Goal: Information Seeking & Learning: Check status

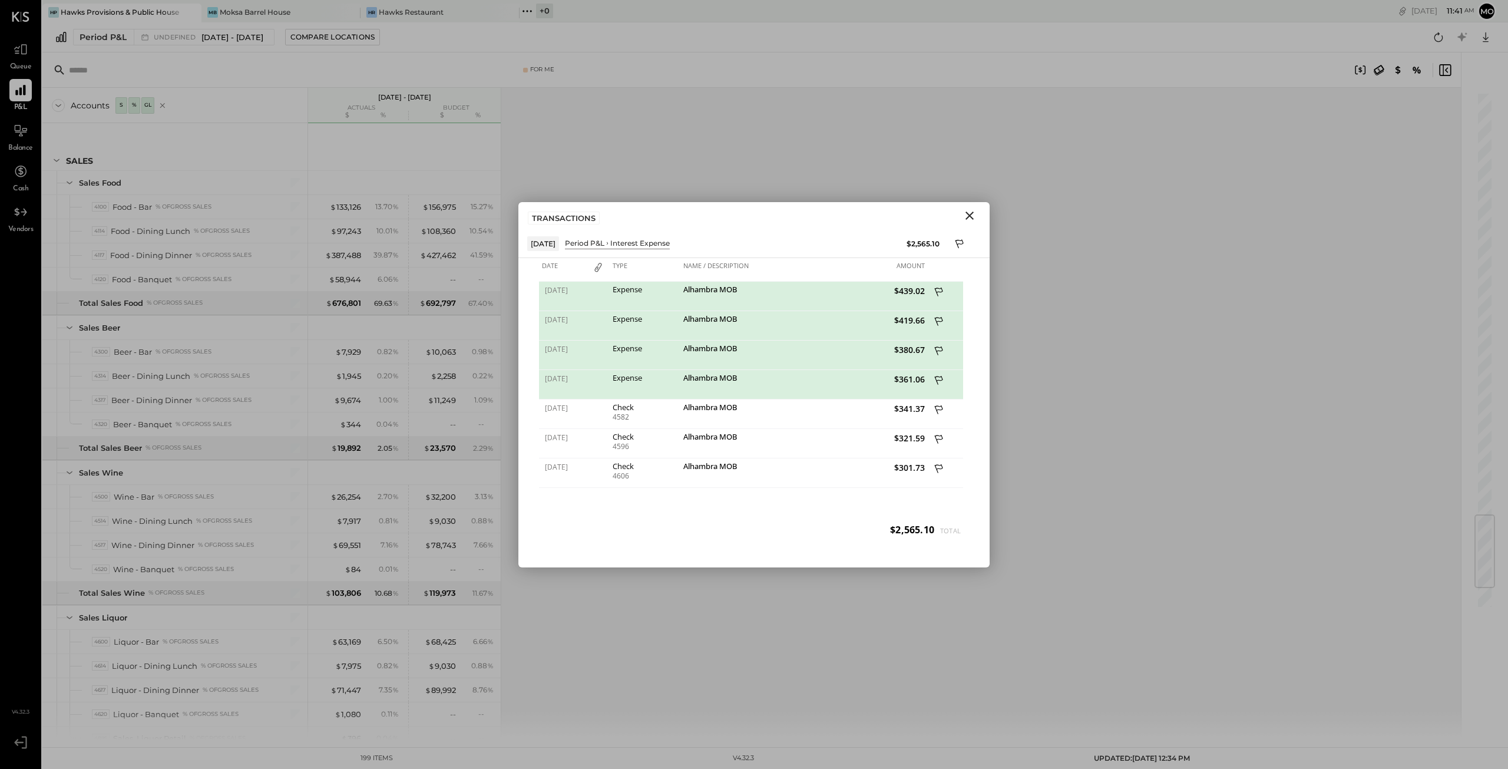
scroll to position [3535, 0]
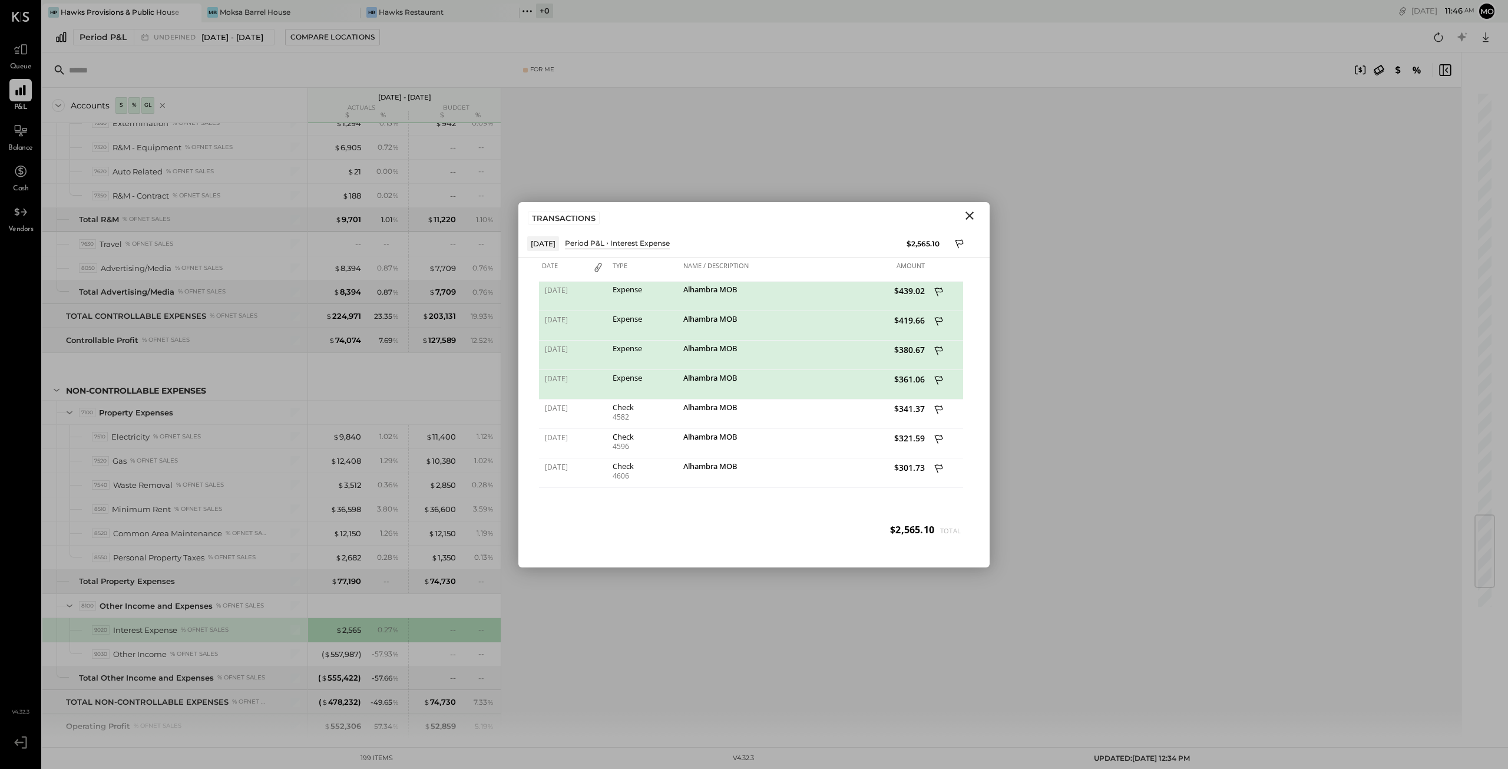
click at [970, 212] on icon "Close" at bounding box center [970, 216] width 14 height 14
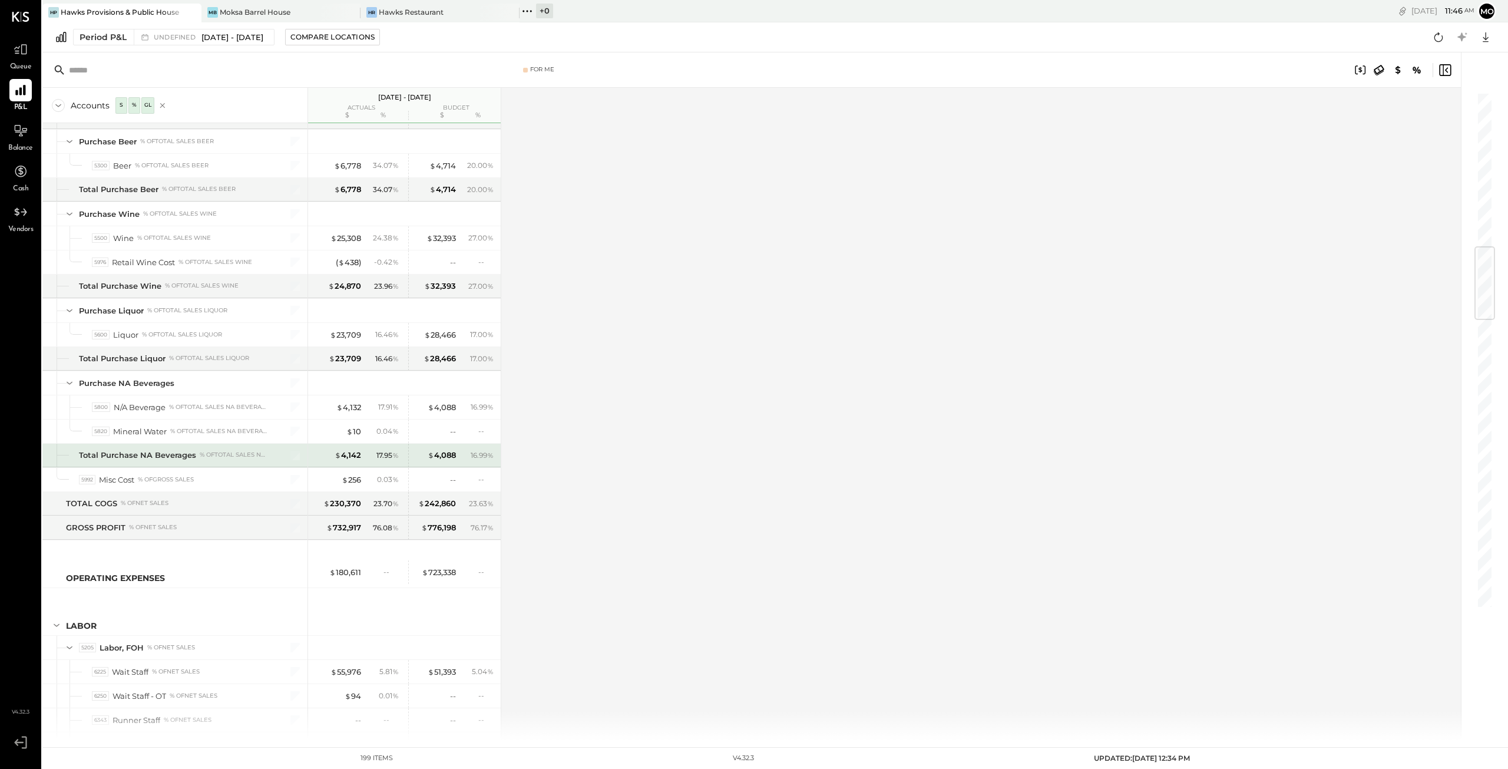
scroll to position [589, 0]
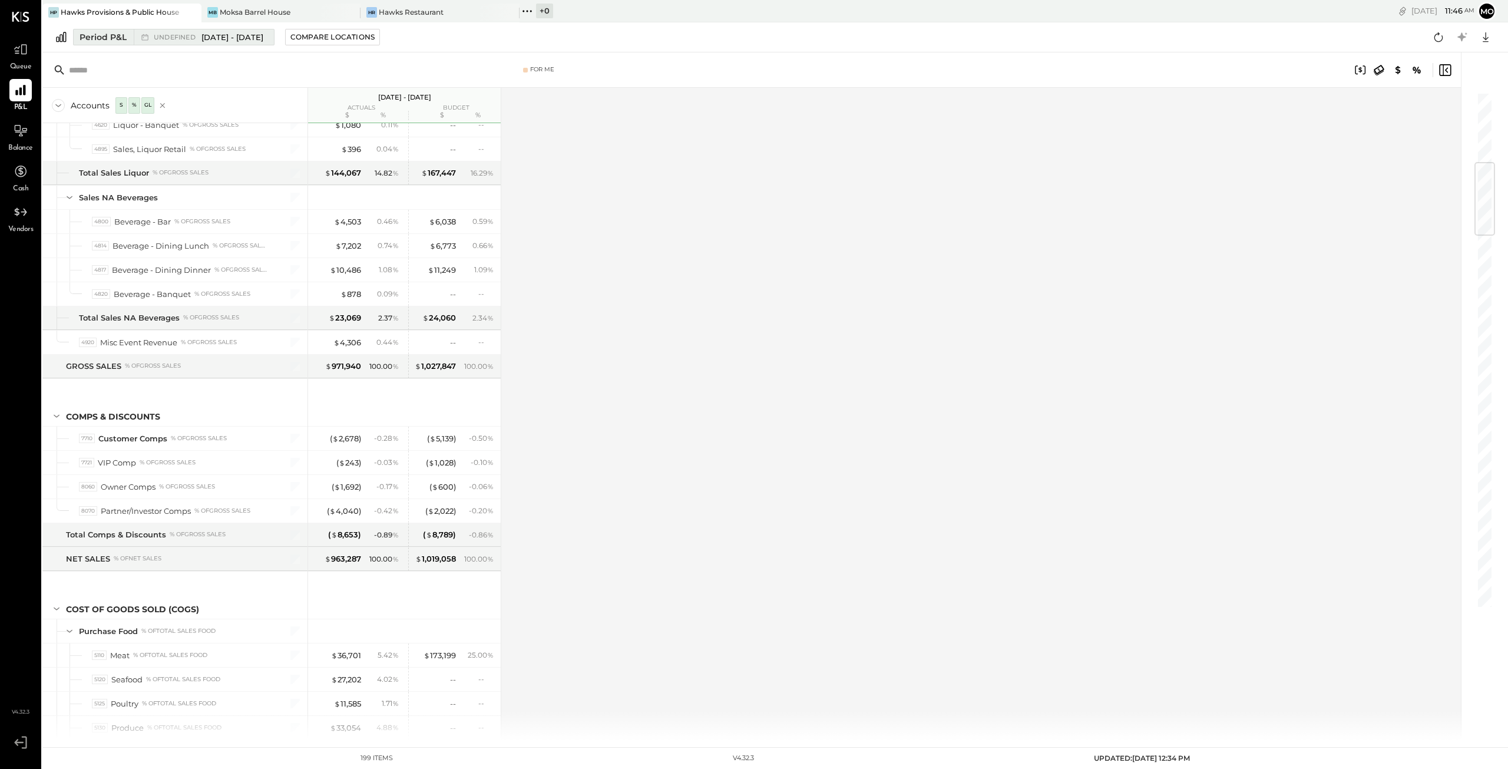
click at [97, 37] on div "Period P&L" at bounding box center [103, 37] width 47 height 12
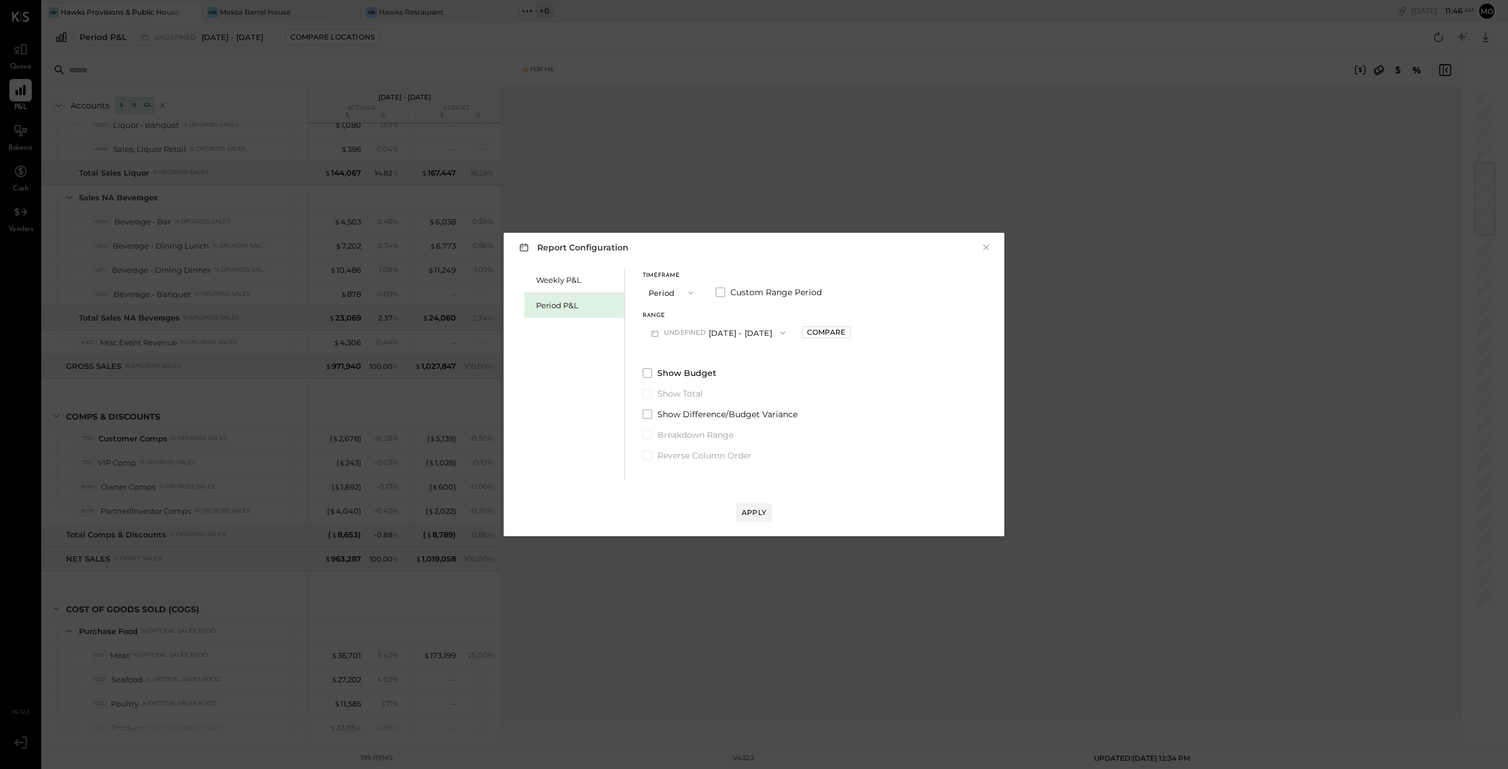
click at [690, 292] on icon "button" at bounding box center [690, 292] width 9 height 9
click at [659, 333] on span "YTD" at bounding box center [658, 334] width 12 height 8
click at [745, 293] on div "Compare" at bounding box center [740, 294] width 38 height 10
click at [693, 291] on icon "button" at bounding box center [690, 292] width 9 height 9
click at [676, 333] on div "YTD" at bounding box center [672, 334] width 58 height 21
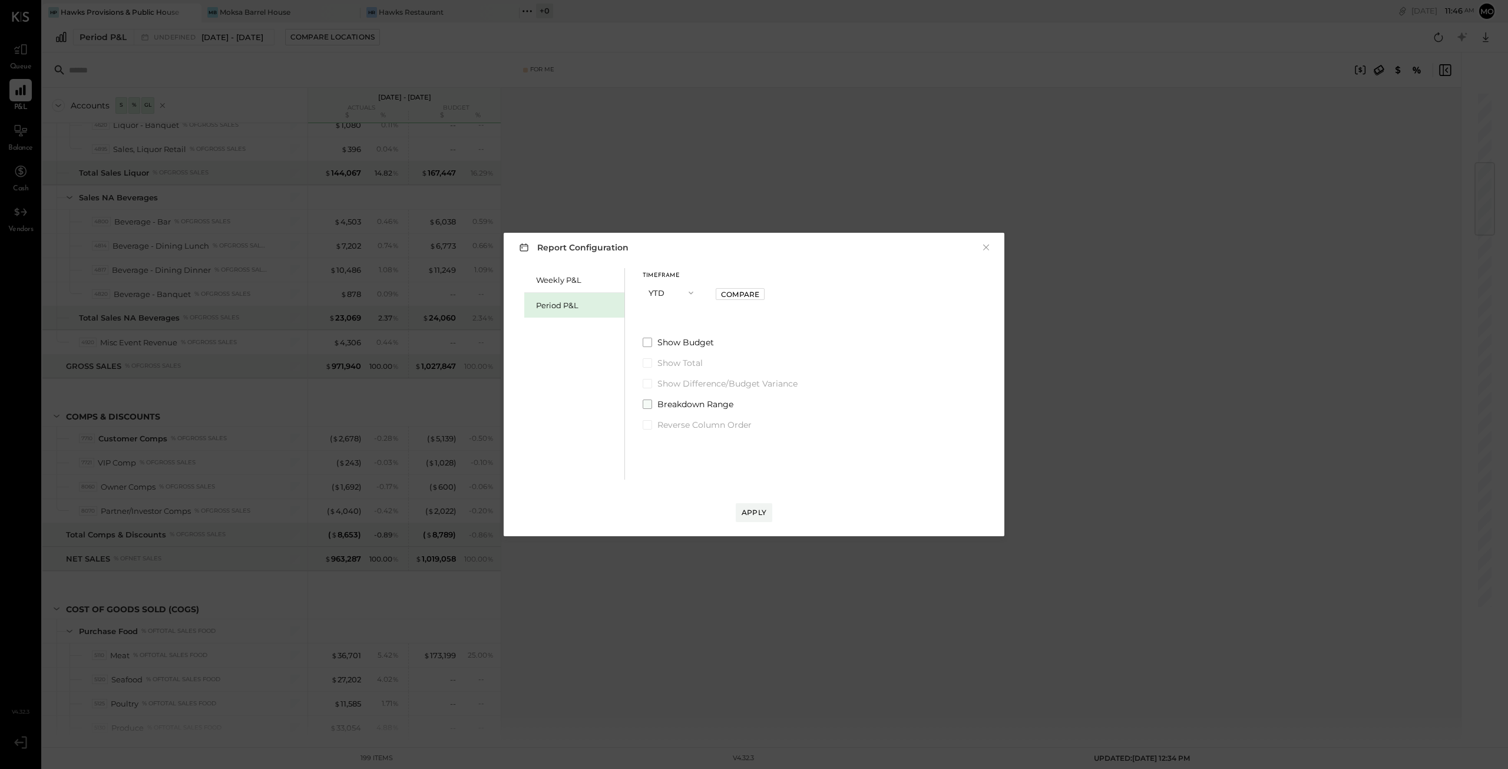
click at [649, 407] on span at bounding box center [647, 403] width 9 height 9
click at [649, 363] on span at bounding box center [647, 362] width 9 height 9
click at [752, 298] on div "Compare" at bounding box center [740, 294] width 38 height 10
click at [649, 404] on span at bounding box center [647, 403] width 9 height 9
click at [749, 514] on div "Apply" at bounding box center [754, 512] width 25 height 10
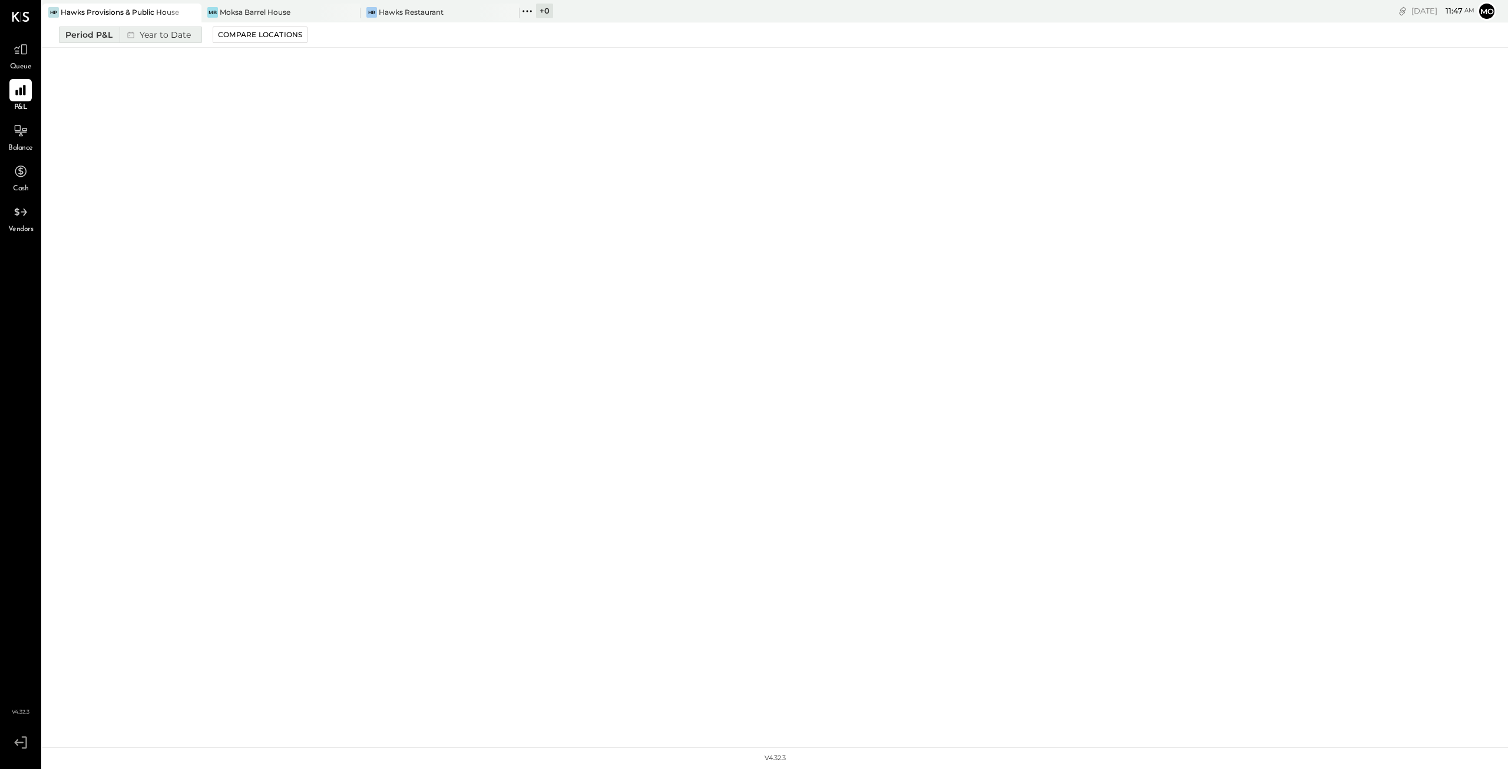
click at [104, 35] on div "Period P&L" at bounding box center [88, 35] width 47 height 12
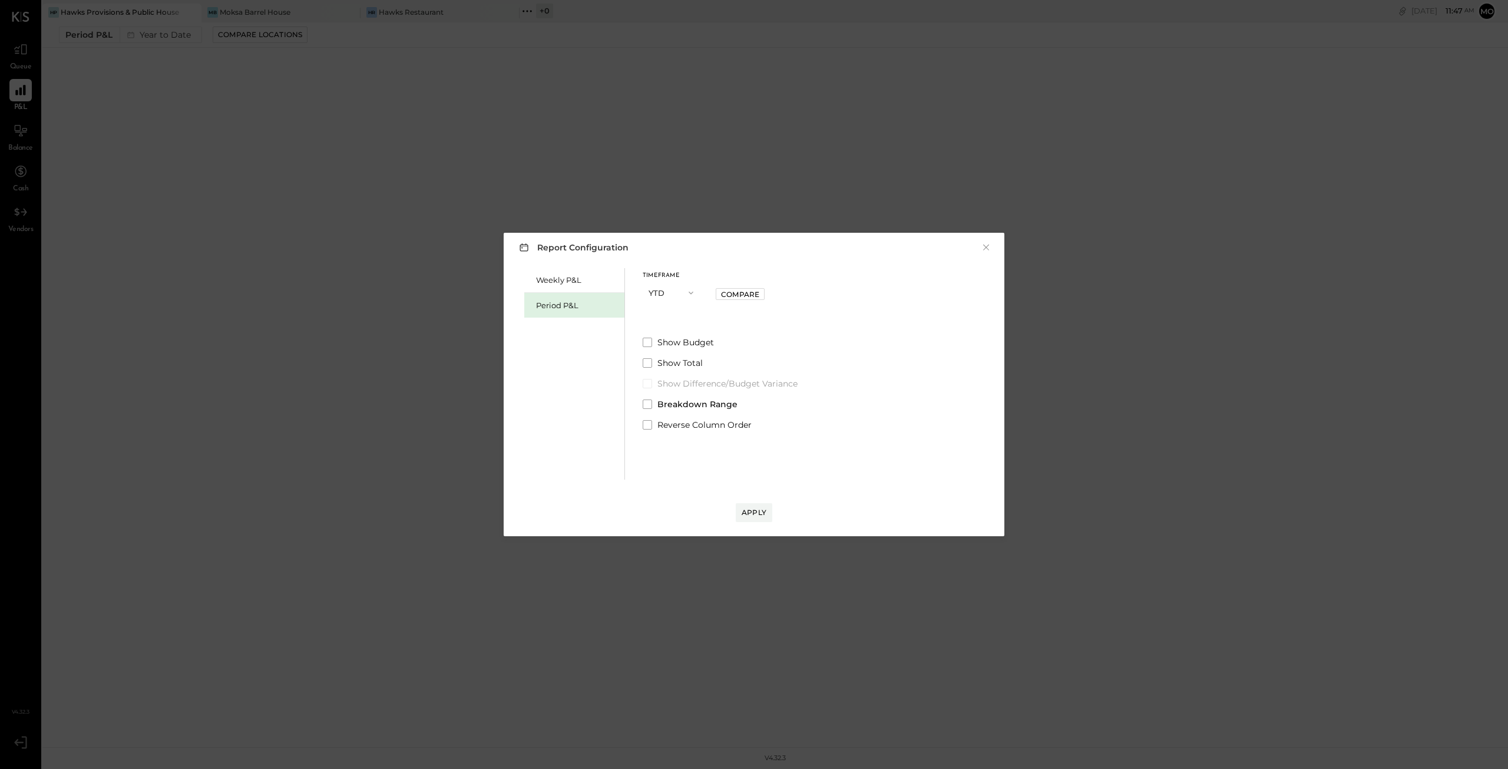
click at [690, 289] on icon "button" at bounding box center [690, 292] width 9 height 9
click at [669, 289] on span "Period" at bounding box center [664, 293] width 24 height 8
click at [719, 291] on span at bounding box center [720, 291] width 9 height 9
click at [693, 333] on button "[DATE]" at bounding box center [678, 333] width 70 height 22
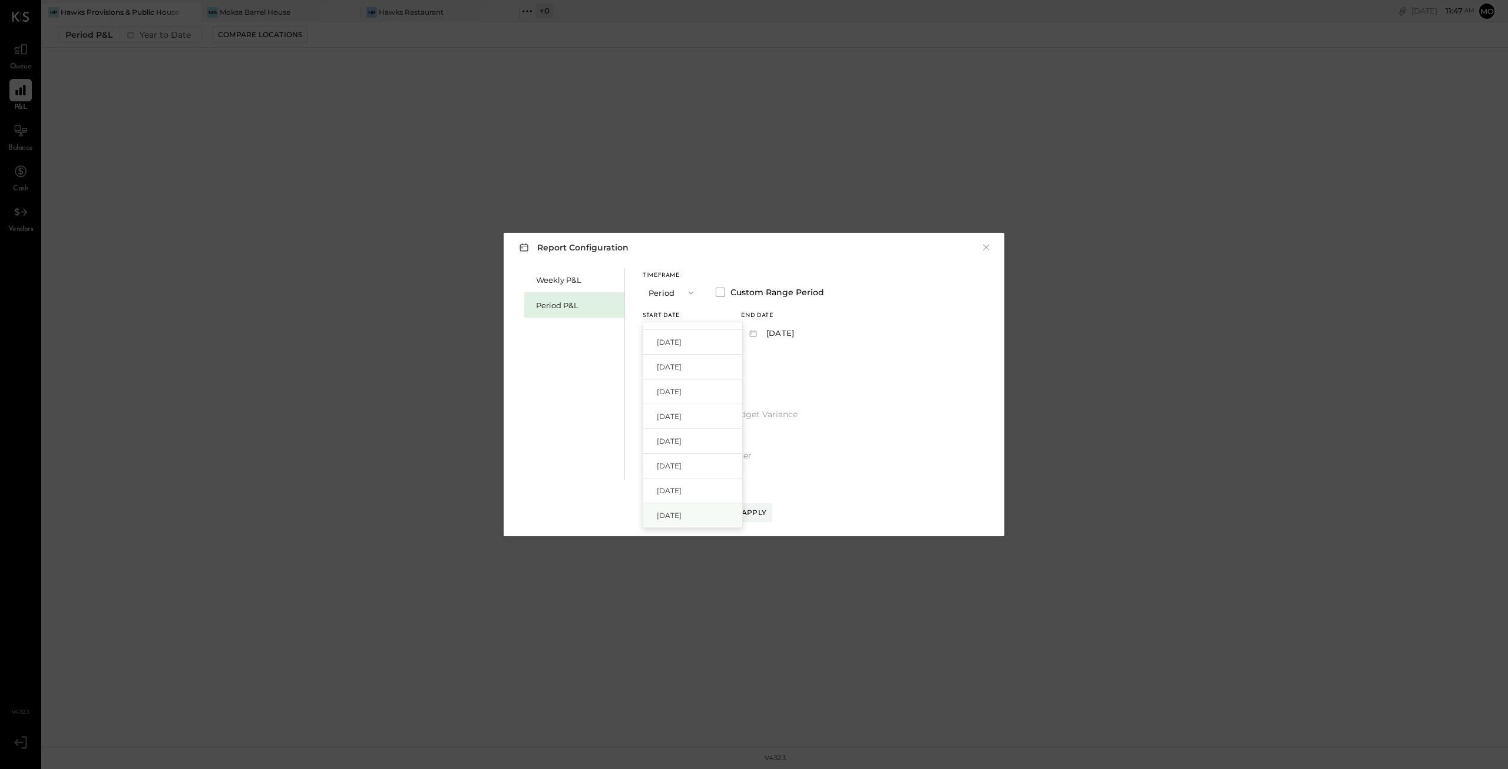
click at [677, 511] on span "[DATE]" at bounding box center [669, 515] width 25 height 10
click at [811, 331] on button "[DATE]" at bounding box center [776, 333] width 70 height 22
click at [780, 388] on span "[DATE]" at bounding box center [767, 391] width 25 height 10
click at [651, 395] on span at bounding box center [647, 393] width 9 height 9
click at [651, 375] on span at bounding box center [647, 372] width 9 height 9
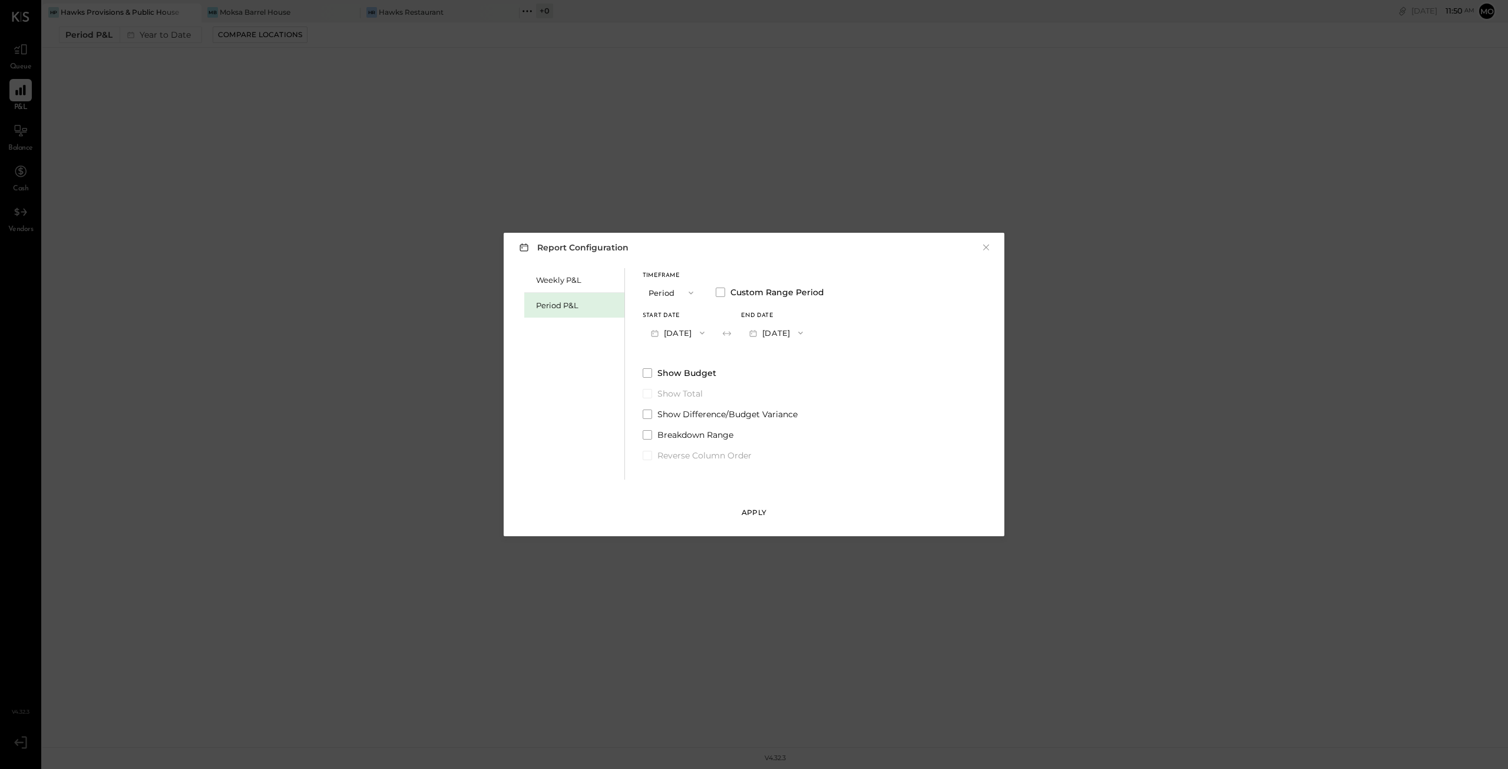
click at [751, 514] on div "Apply" at bounding box center [754, 512] width 25 height 10
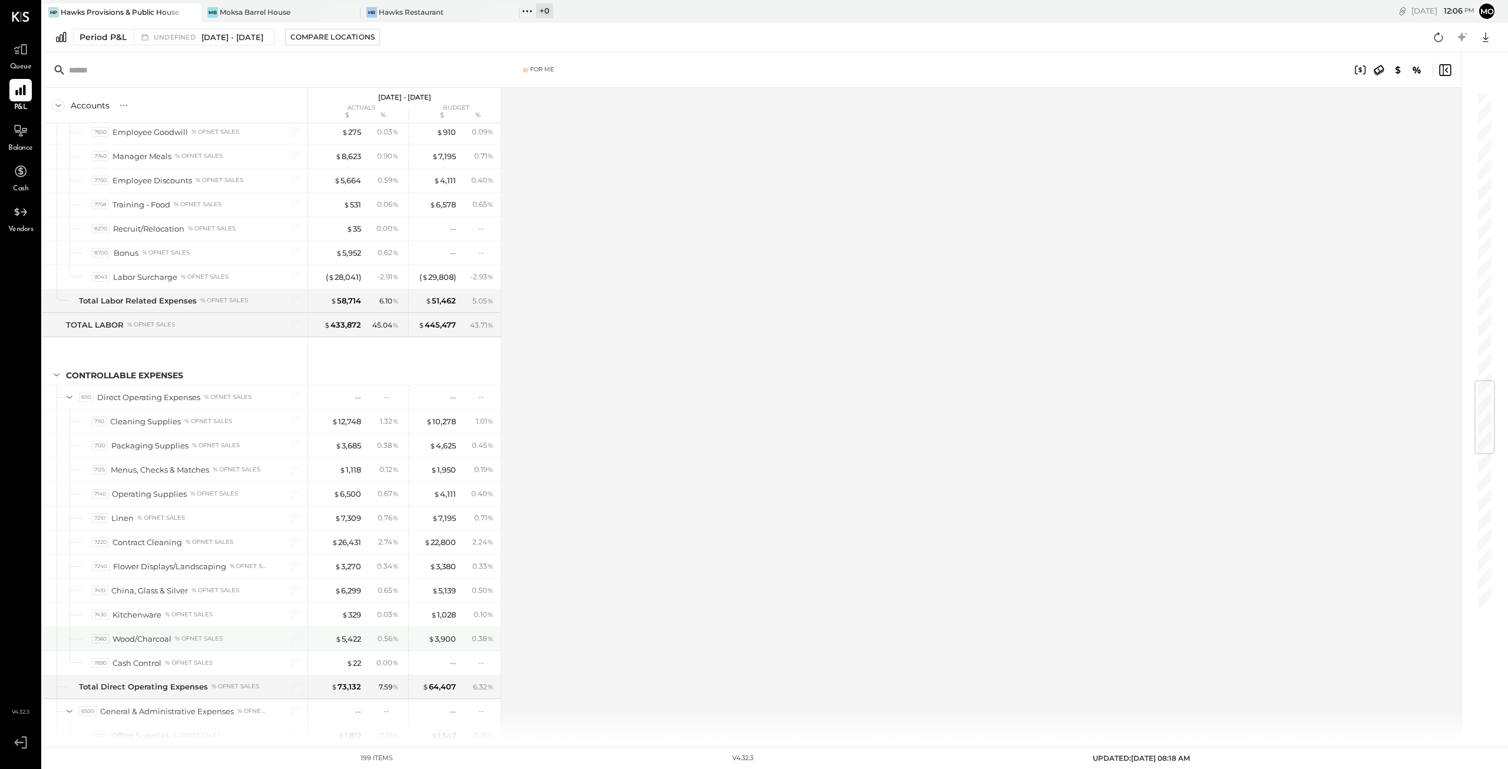
scroll to position [2474, 0]
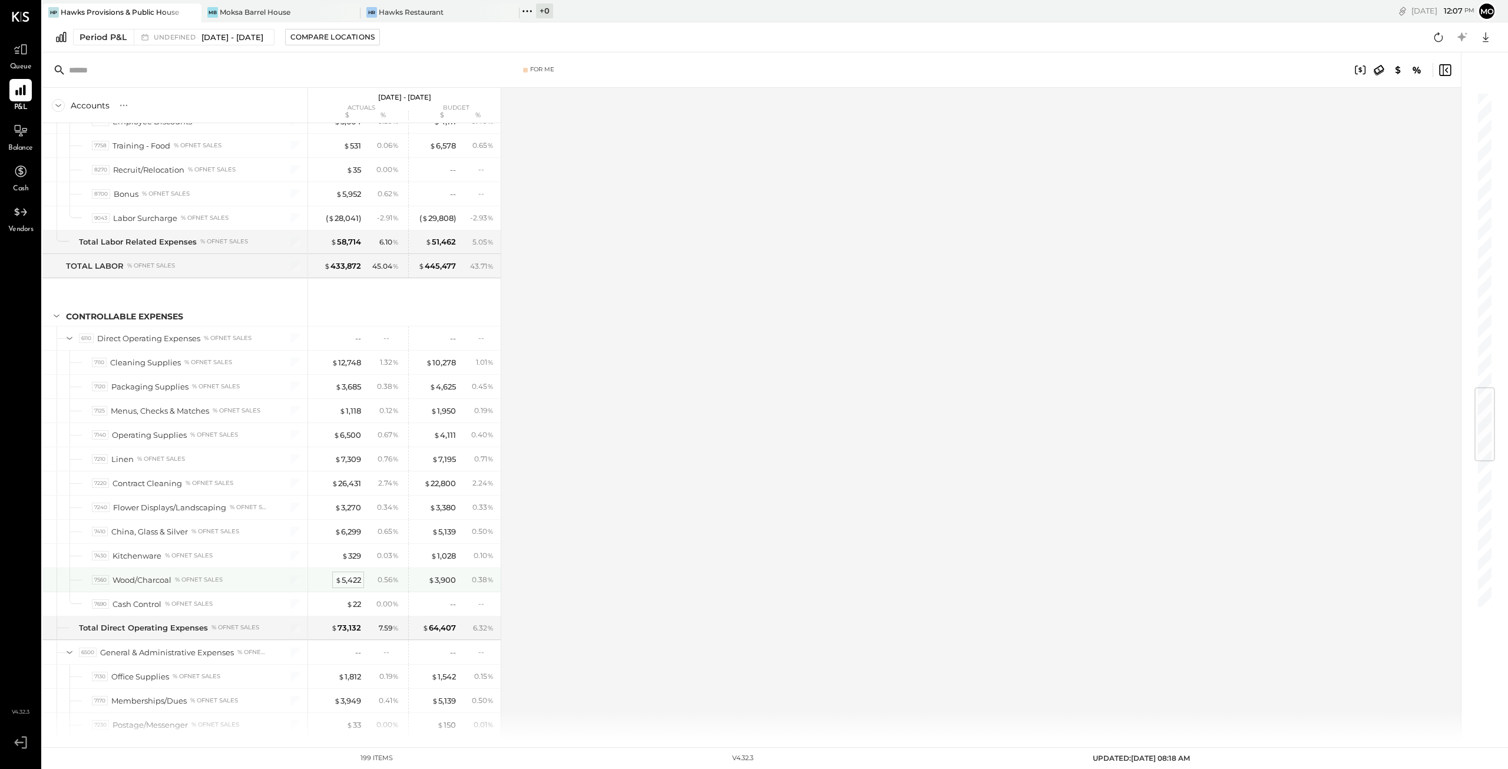
click at [355, 574] on div "$ 5,422" at bounding box center [348, 579] width 26 height 11
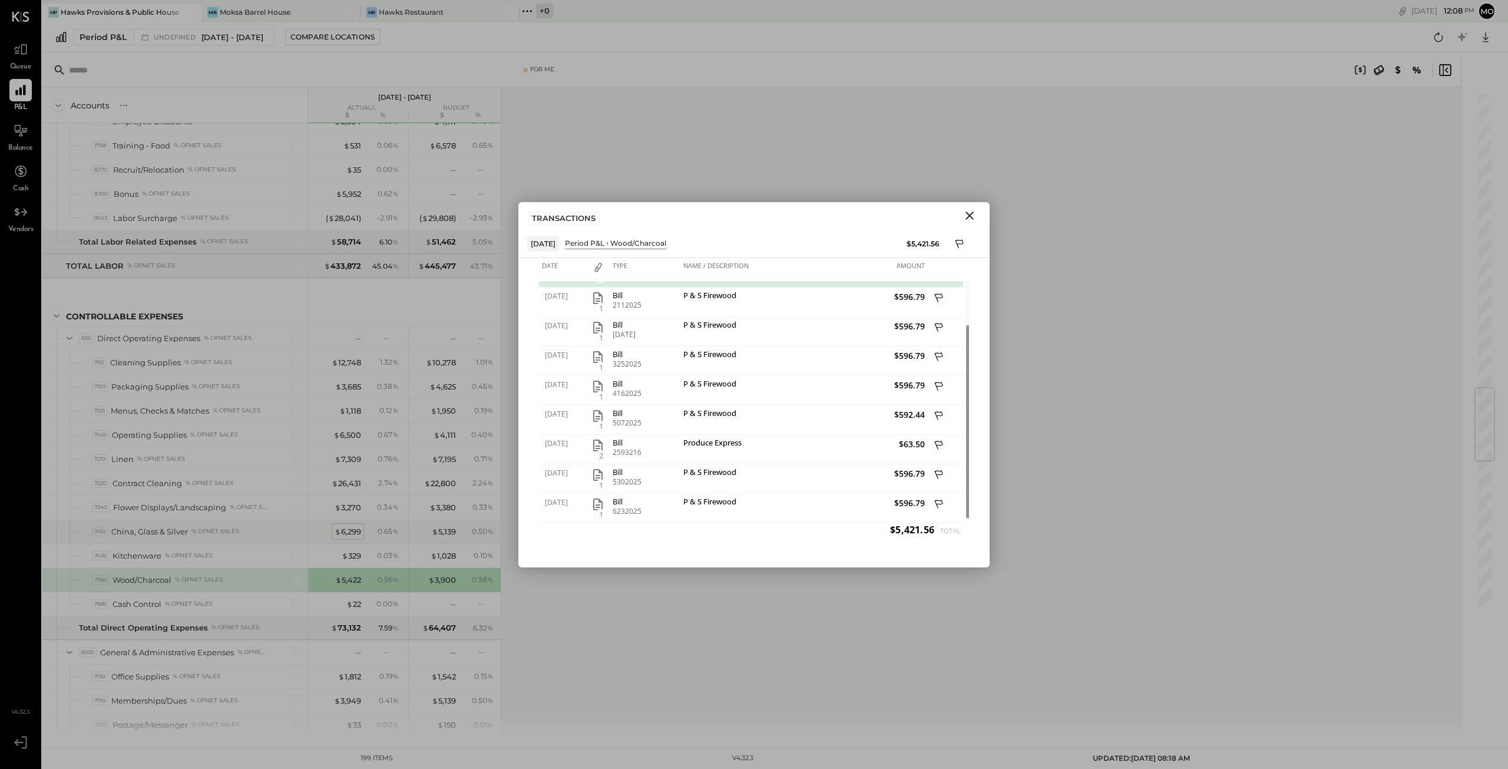
click at [346, 526] on div "$ 6,299" at bounding box center [348, 531] width 27 height 11
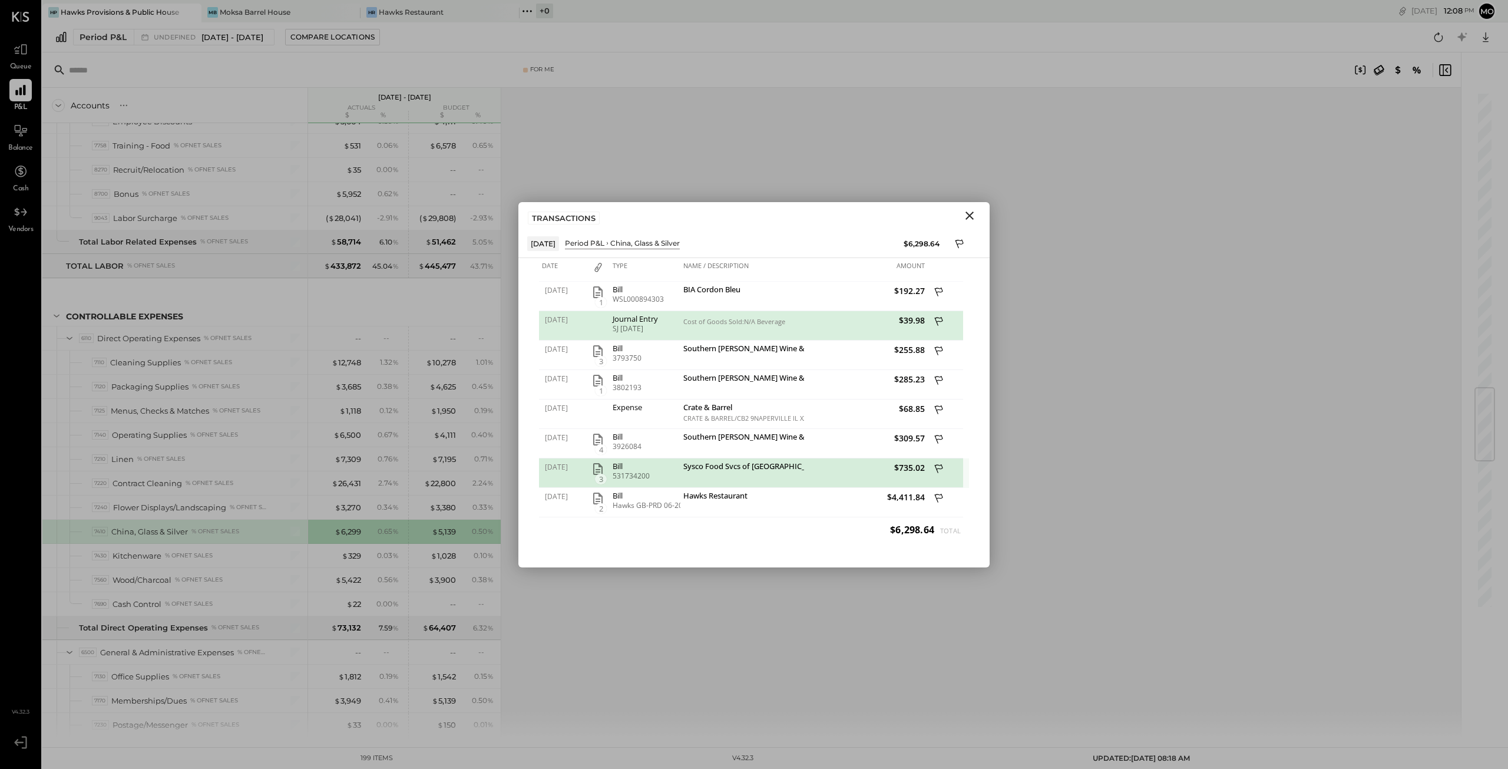
click at [598, 466] on icon "button" at bounding box center [598, 469] width 14 height 14
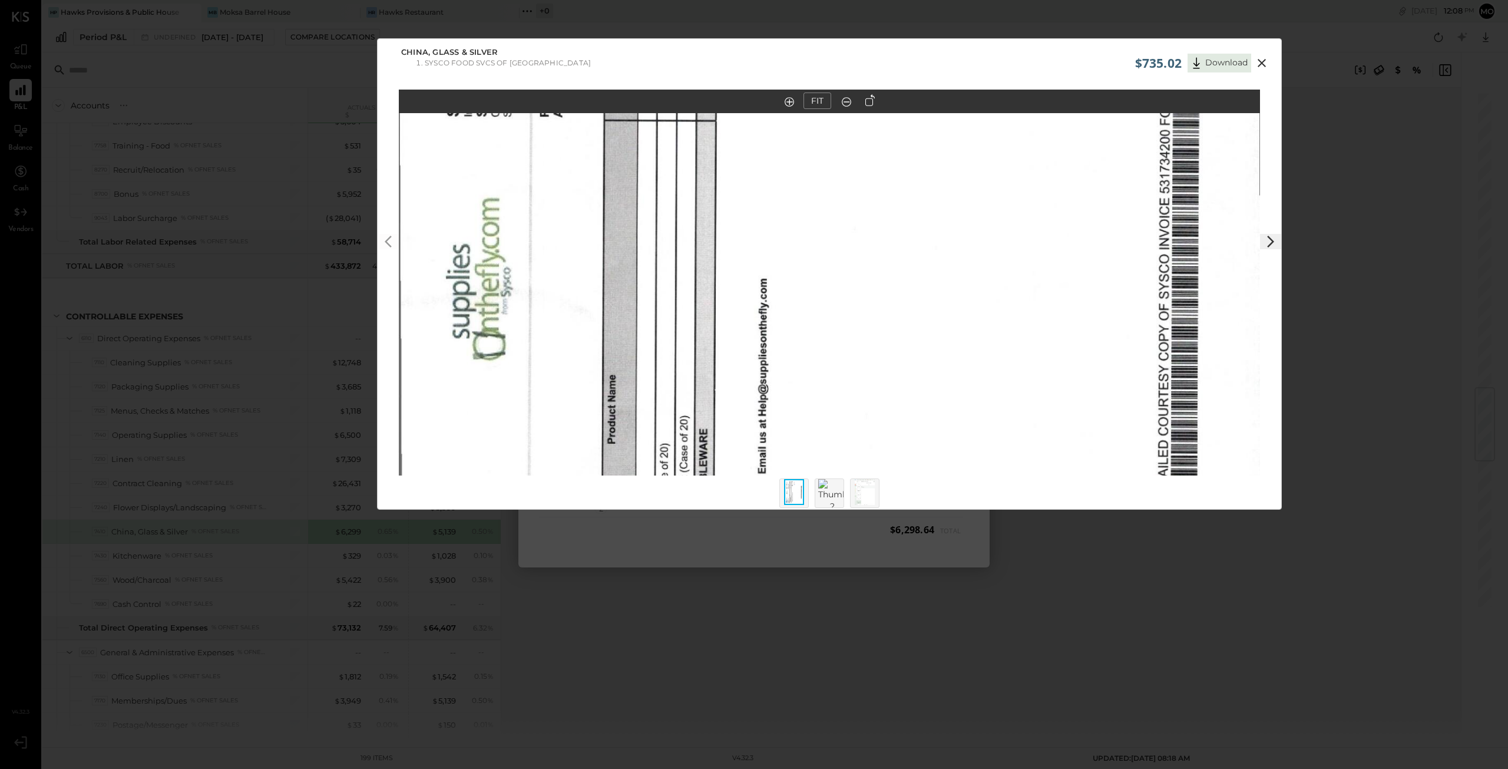
click at [866, 100] on icon at bounding box center [869, 100] width 9 height 12
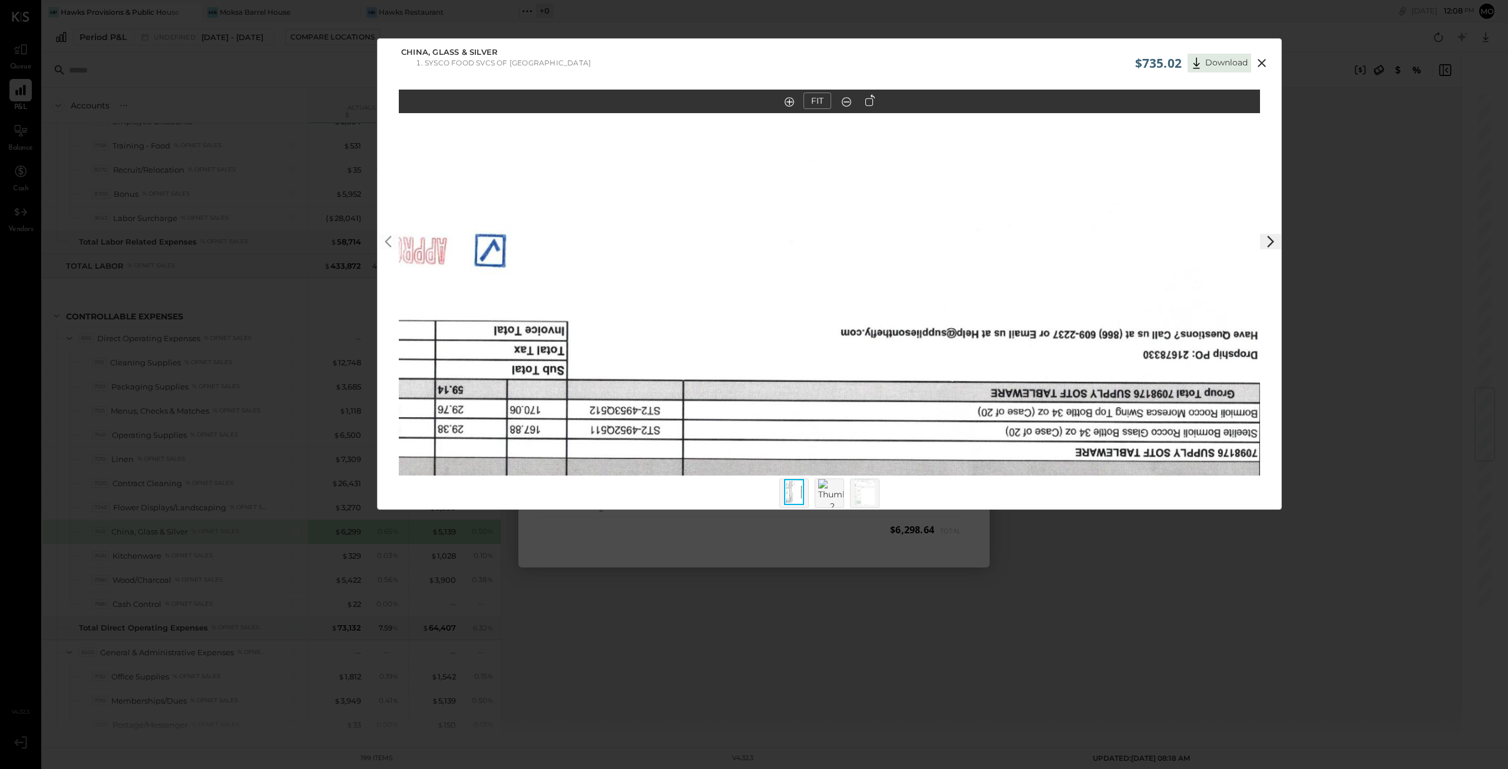
click at [866, 100] on icon at bounding box center [869, 100] width 9 height 12
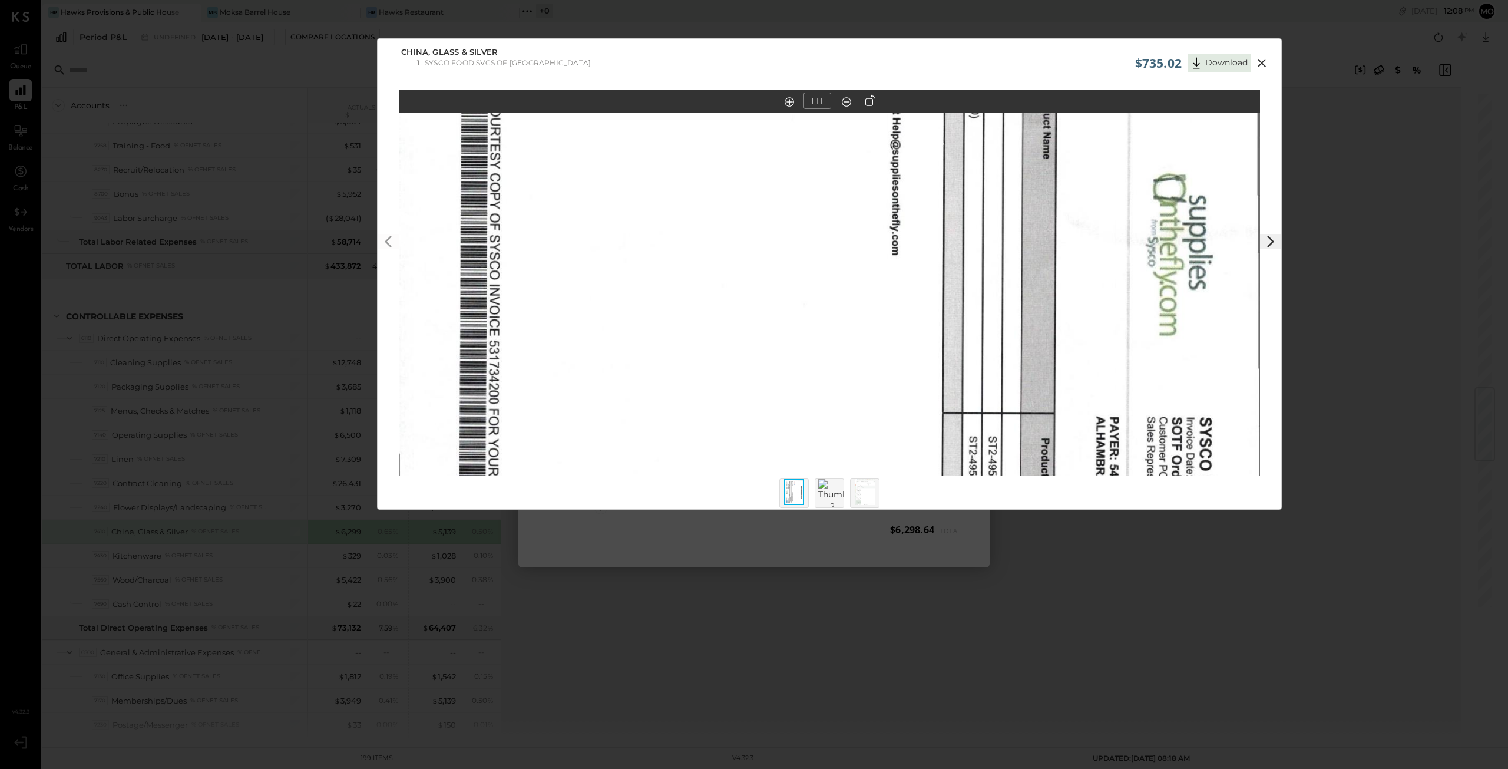
click at [866, 100] on icon at bounding box center [869, 100] width 9 height 12
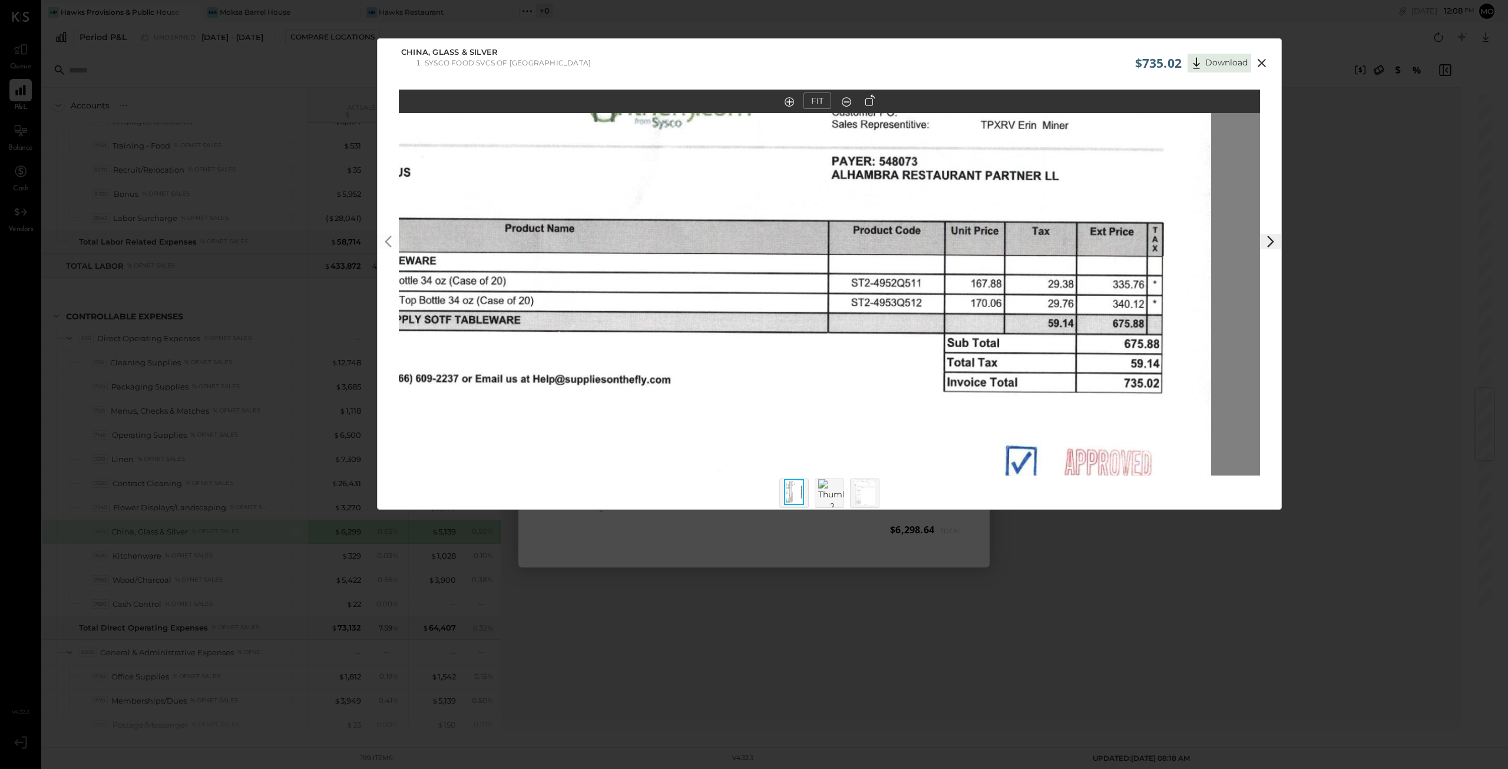
drag, startPoint x: 769, startPoint y: 192, endPoint x: 623, endPoint y: 371, distance: 231.1
click at [623, 371] on img at bounding box center [682, 445] width 1058 height 861
click at [1258, 61] on icon at bounding box center [1262, 63] width 8 height 8
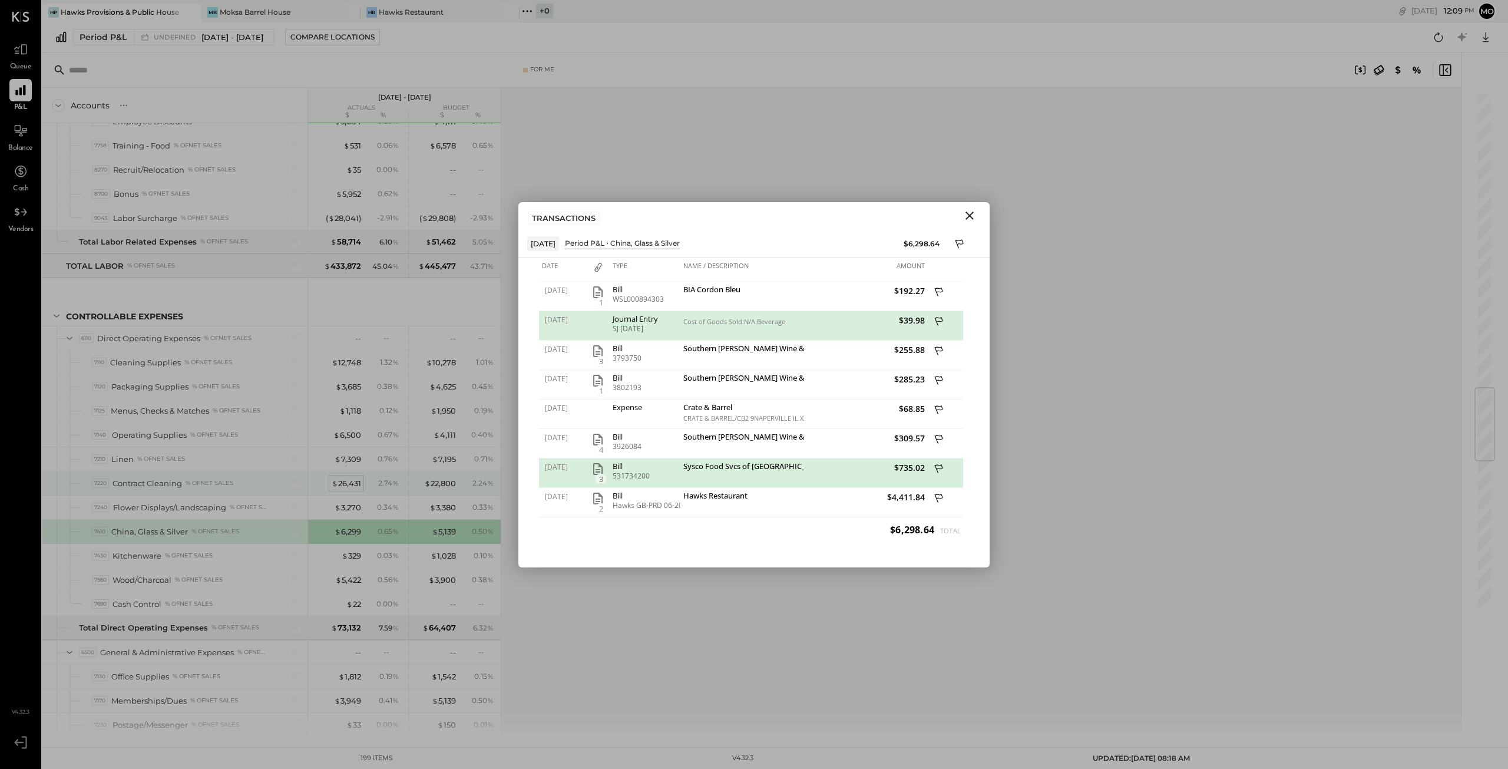
click at [345, 478] on div "$ 26,431" at bounding box center [346, 483] width 29 height 11
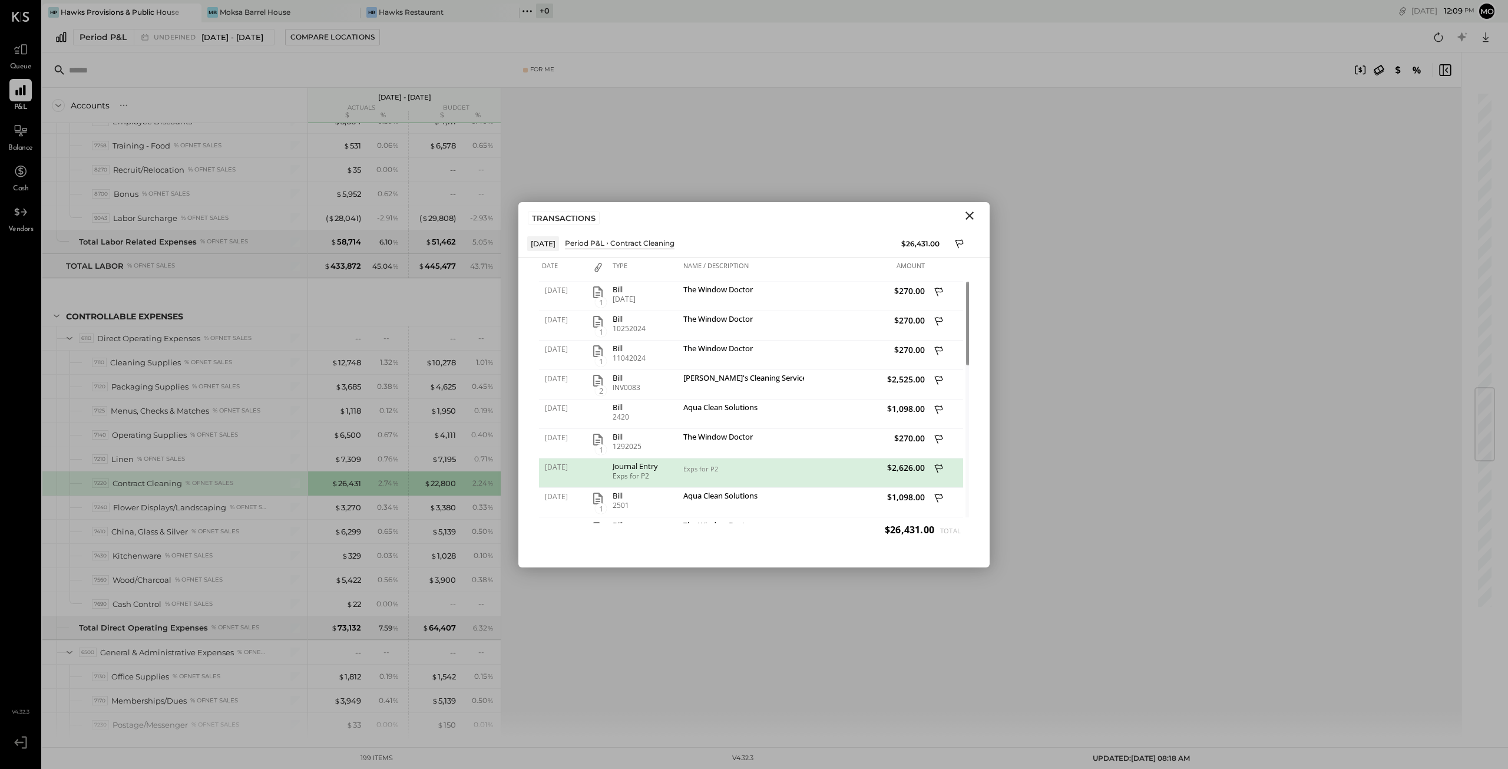
click at [974, 214] on icon "Close" at bounding box center [970, 216] width 14 height 14
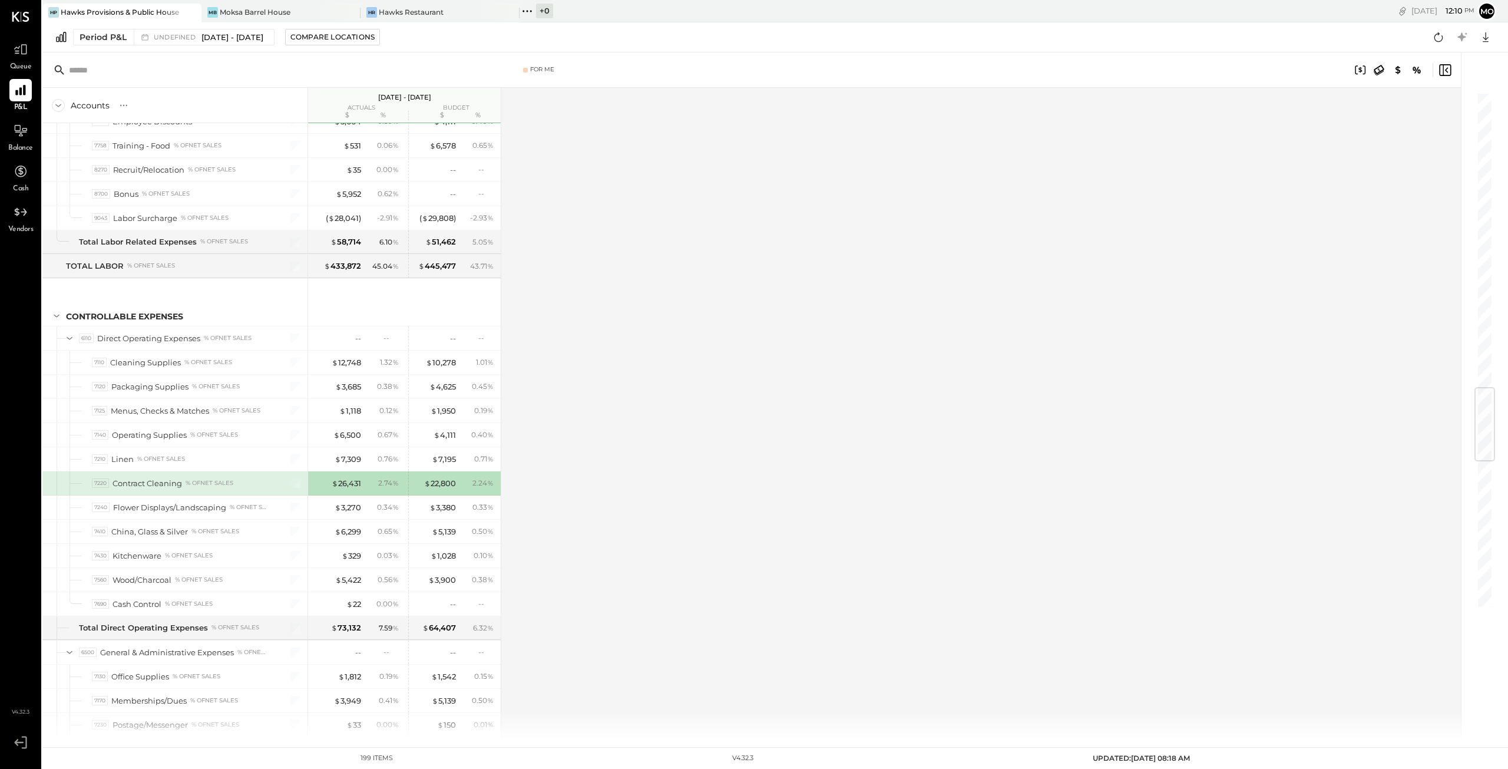
click at [441, 478] on div "$ 22,800" at bounding box center [440, 483] width 32 height 11
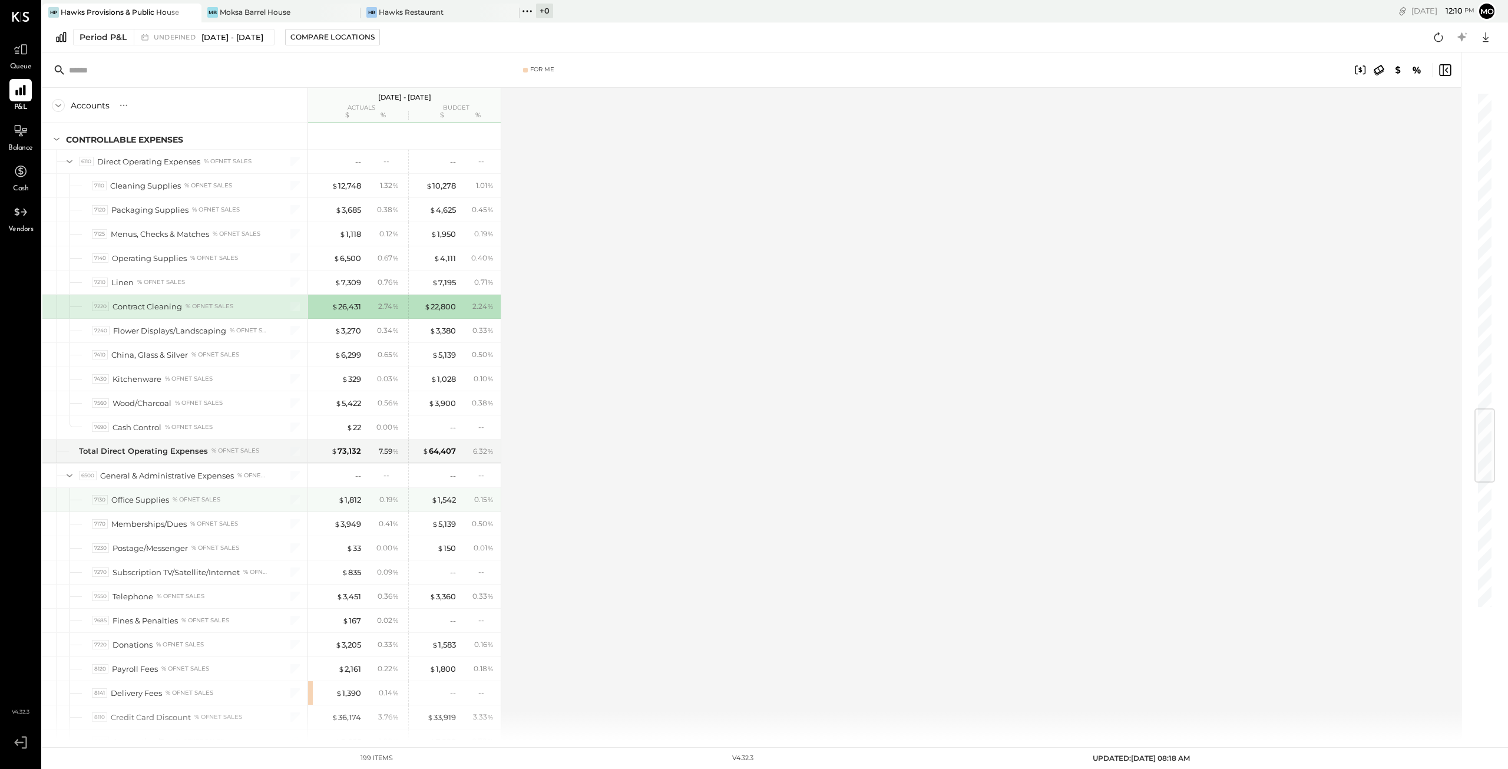
scroll to position [2710, 0]
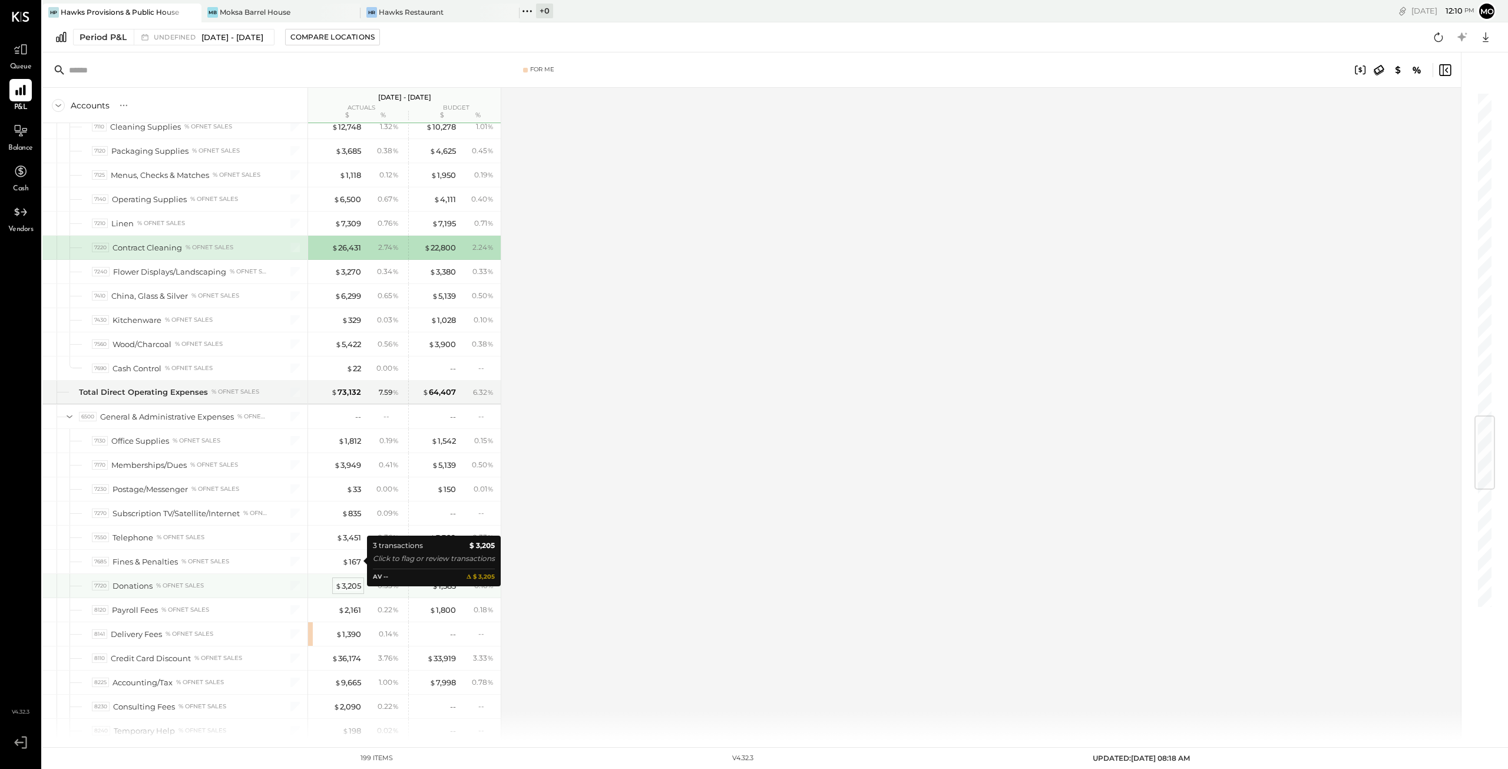
click at [350, 580] on div "$ 3,205" at bounding box center [348, 585] width 26 height 11
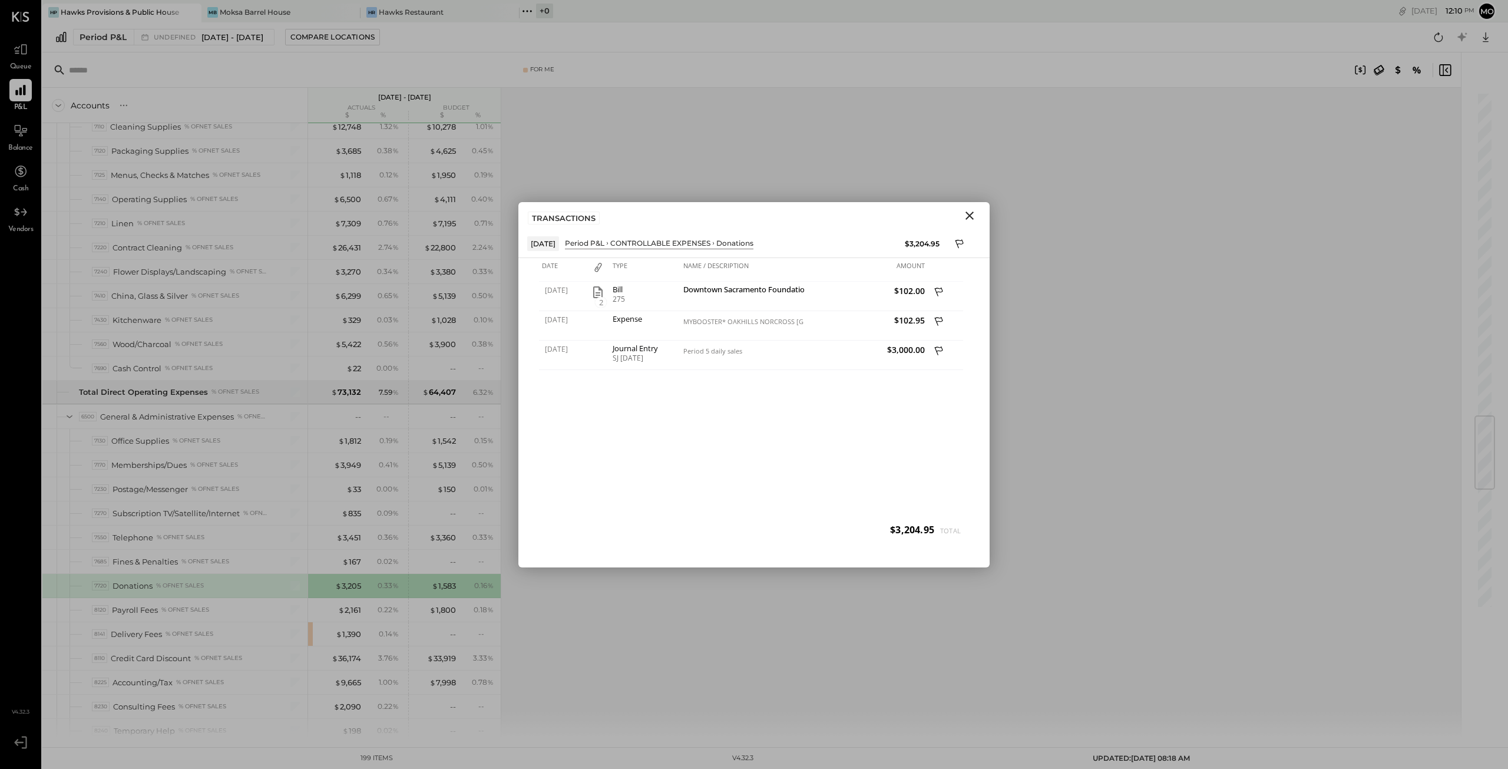
click at [968, 213] on icon "Close" at bounding box center [970, 215] width 8 height 8
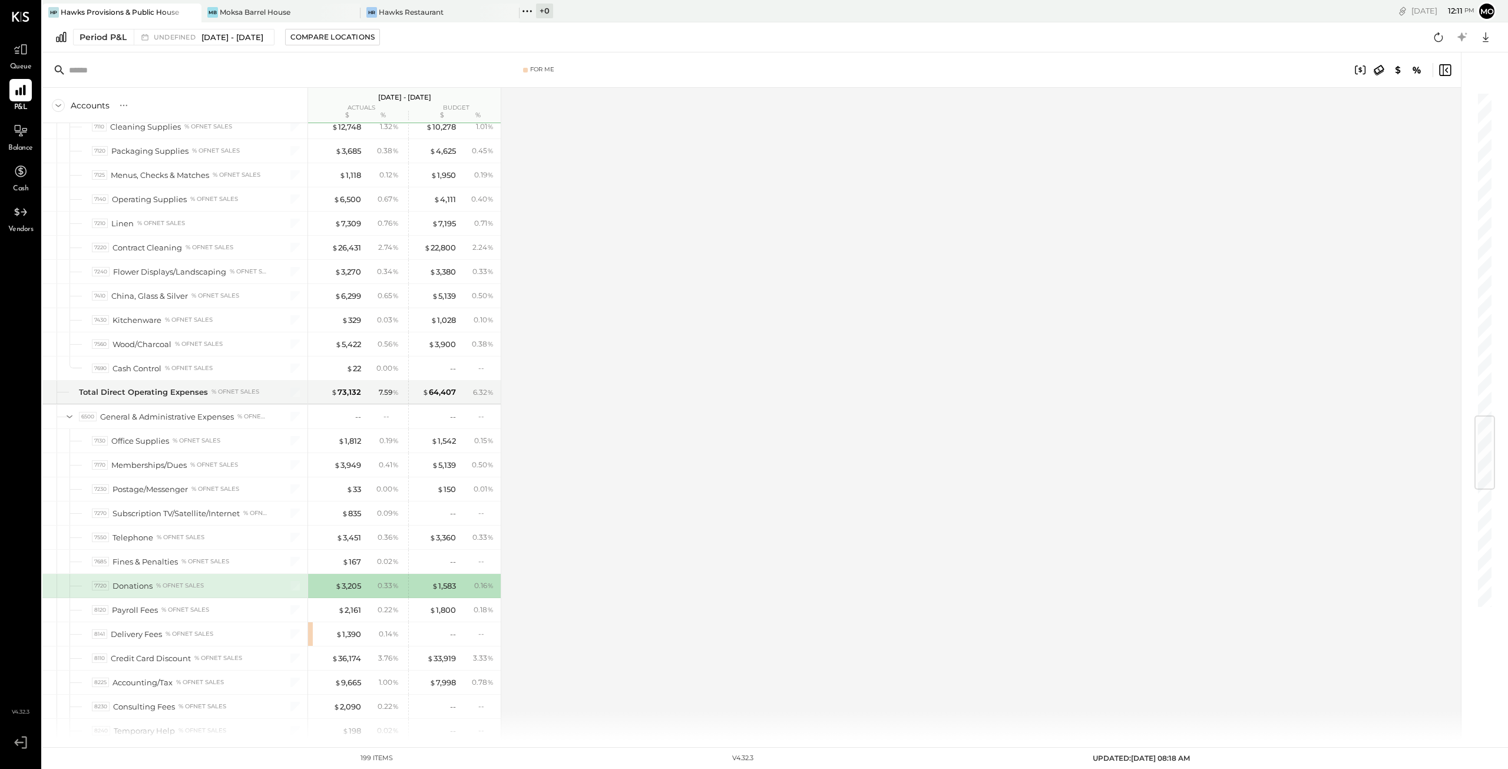
click at [564, 537] on div "Accounts S % GL Dec 30, 2024 - Jun 29, 2025 actuals budget $ % $ % SALES Sales …" at bounding box center [752, 414] width 1420 height 652
click at [348, 532] on div "$ 3,451" at bounding box center [348, 537] width 25 height 11
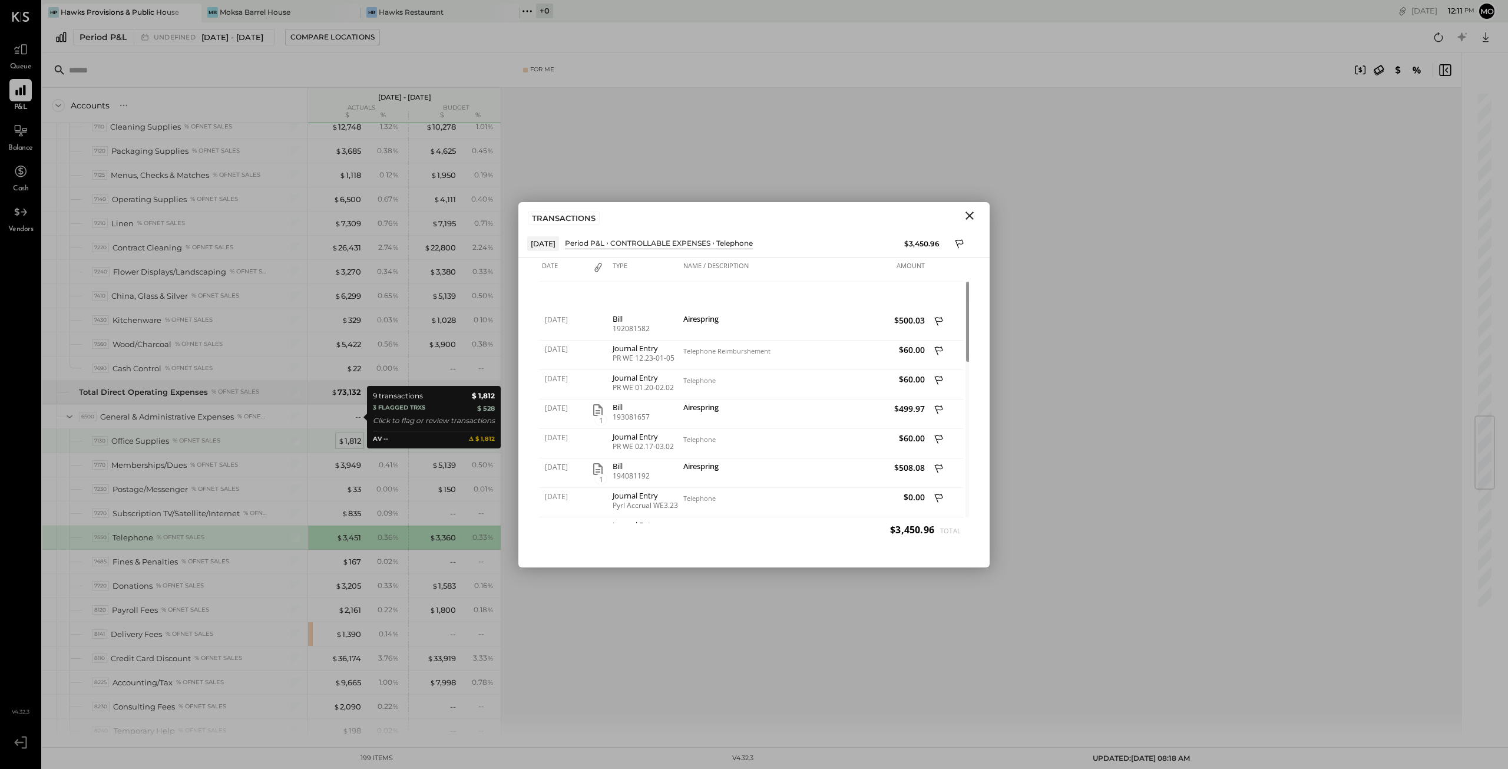
click at [346, 435] on div "$ 1,812" at bounding box center [349, 440] width 23 height 11
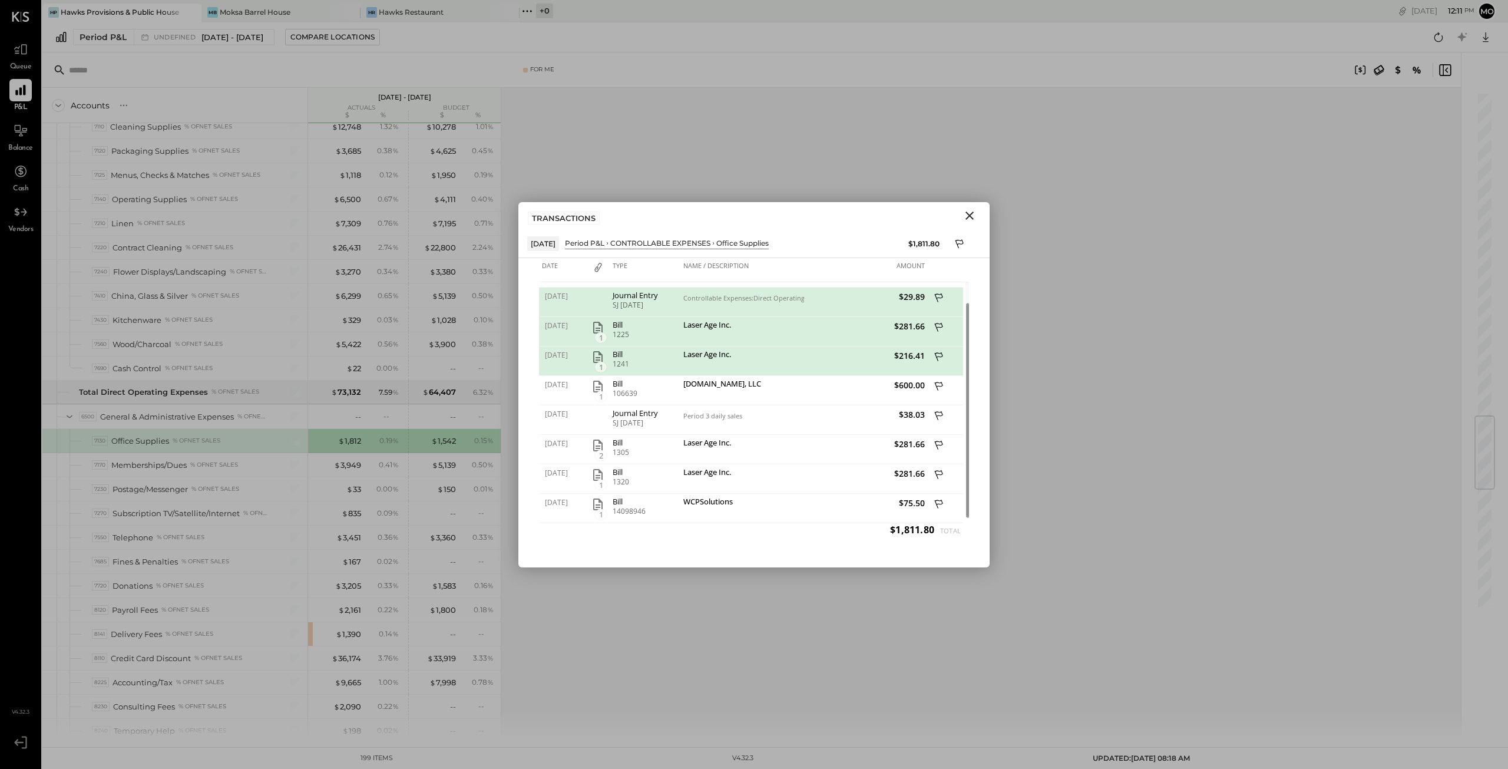
click at [970, 212] on icon "Close" at bounding box center [970, 216] width 14 height 14
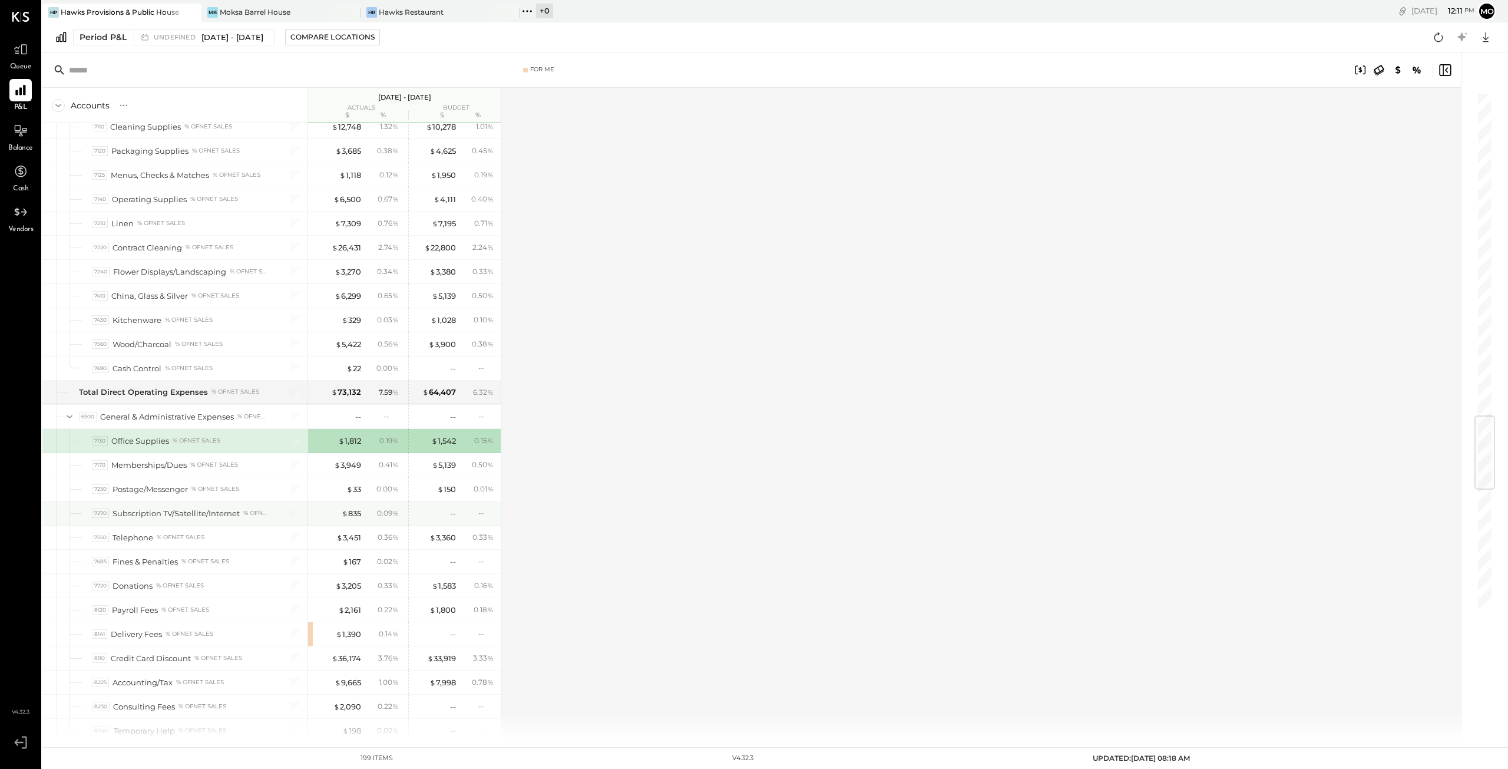
scroll to position [2769, 0]
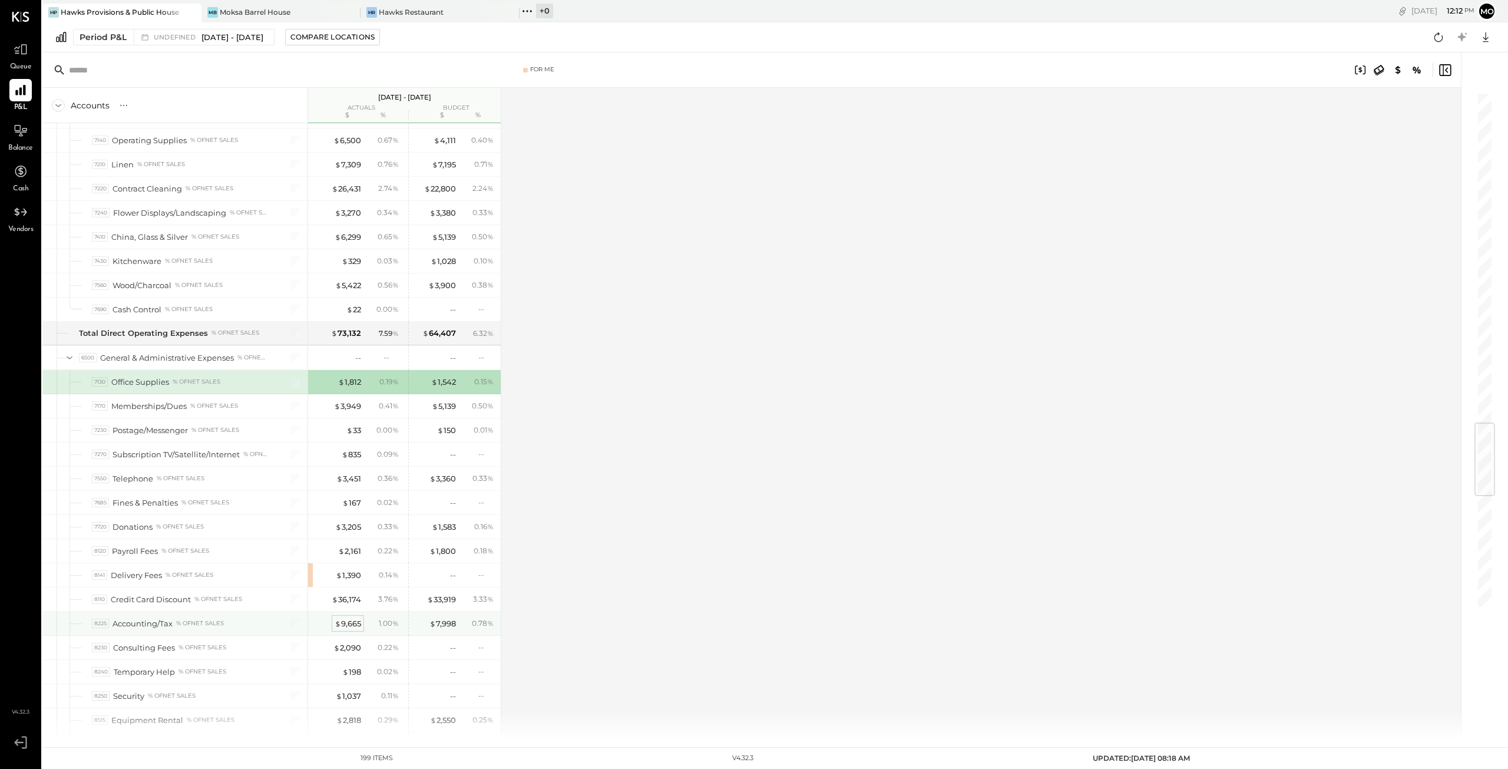
click at [341, 618] on div "$ 9,665" at bounding box center [348, 623] width 27 height 11
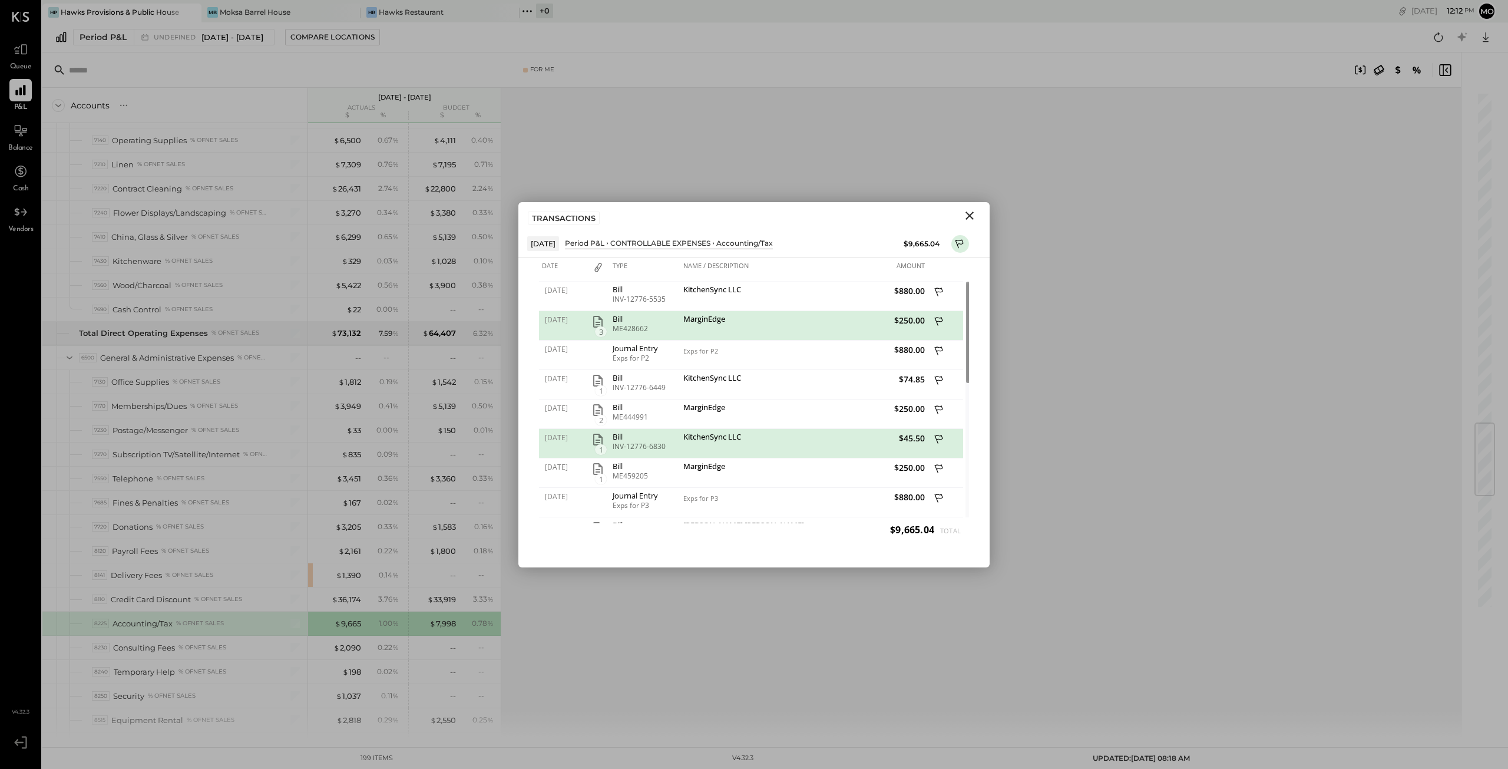
click at [966, 214] on icon "Close" at bounding box center [970, 216] width 14 height 14
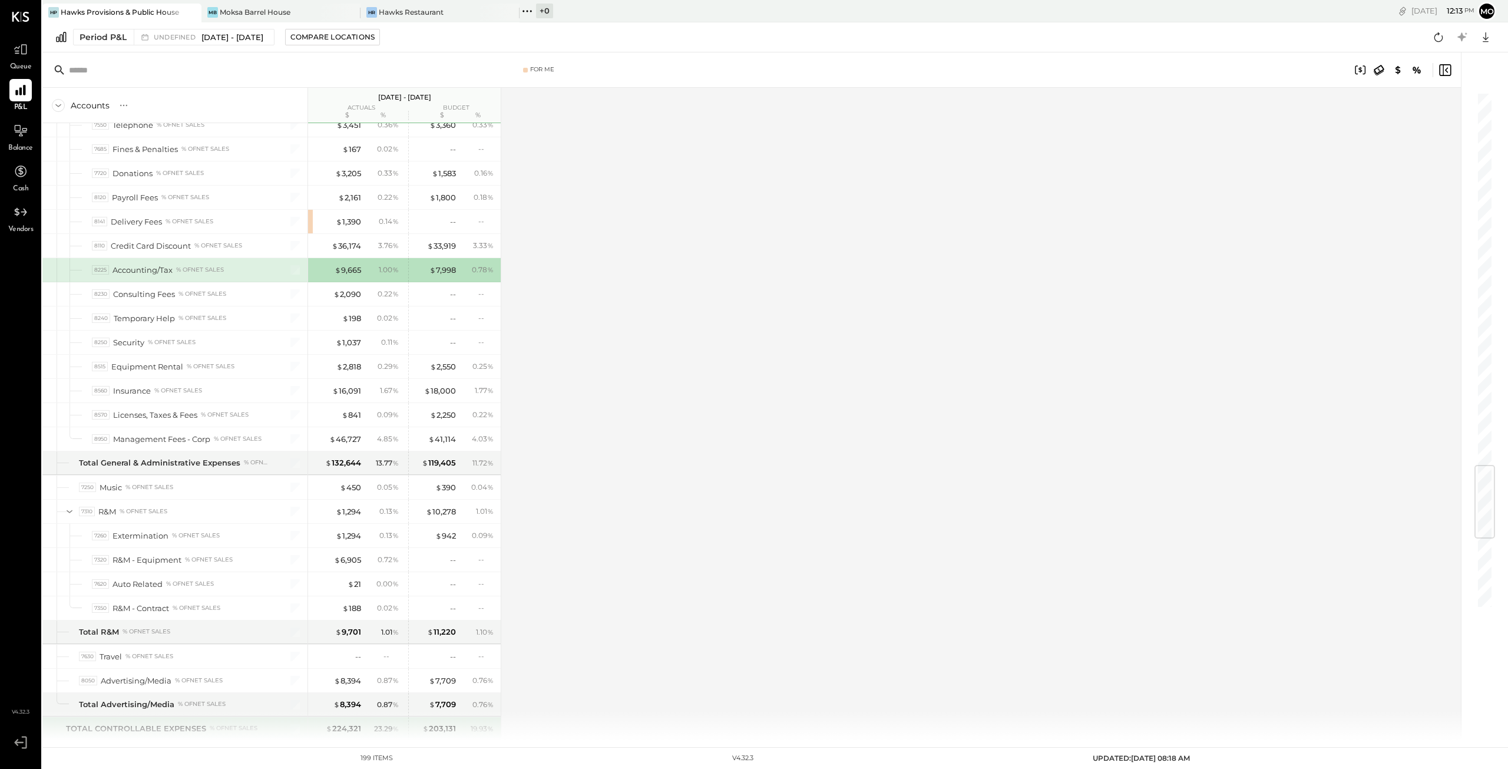
scroll to position [3181, 0]
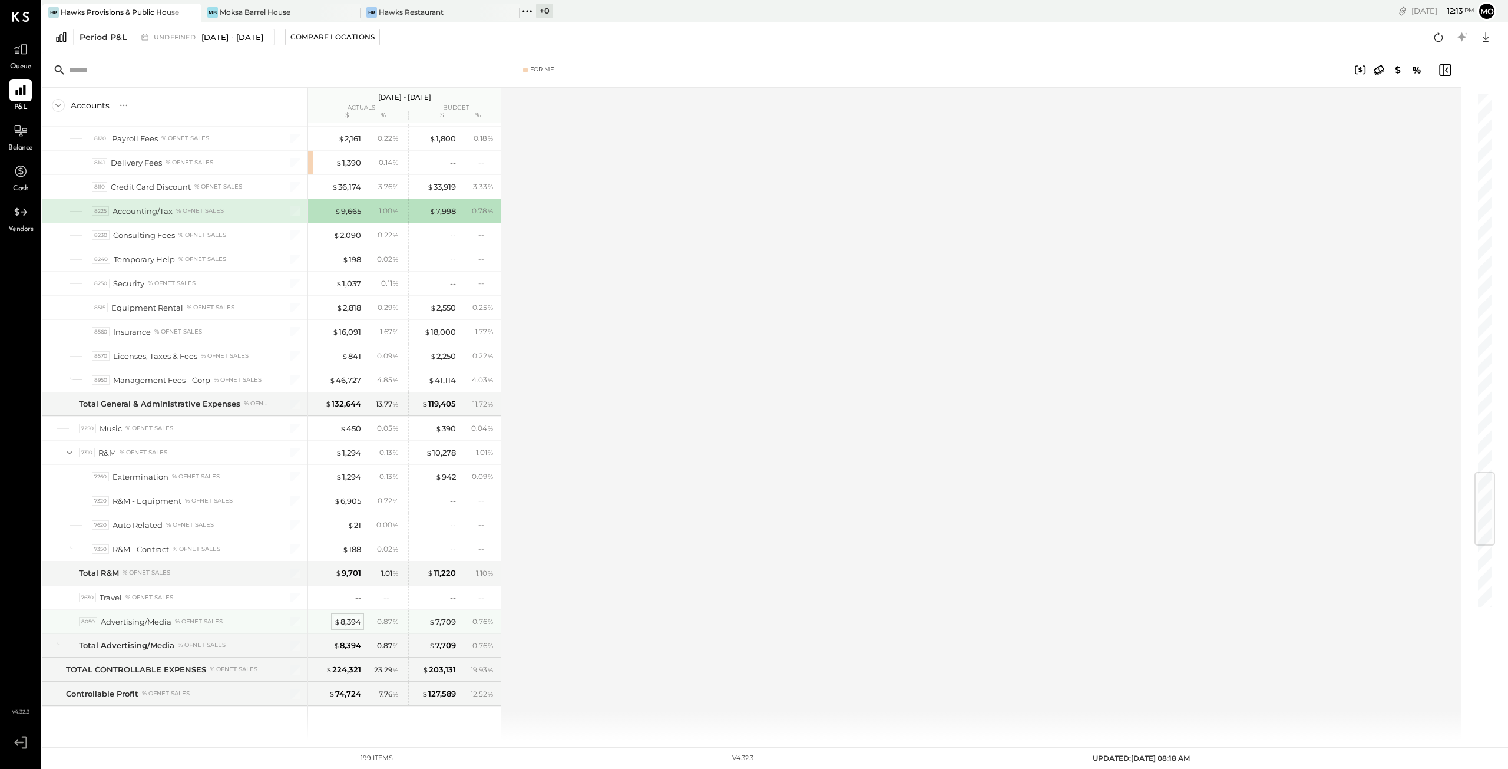
click at [346, 616] on div "$ 8,394" at bounding box center [347, 621] width 27 height 11
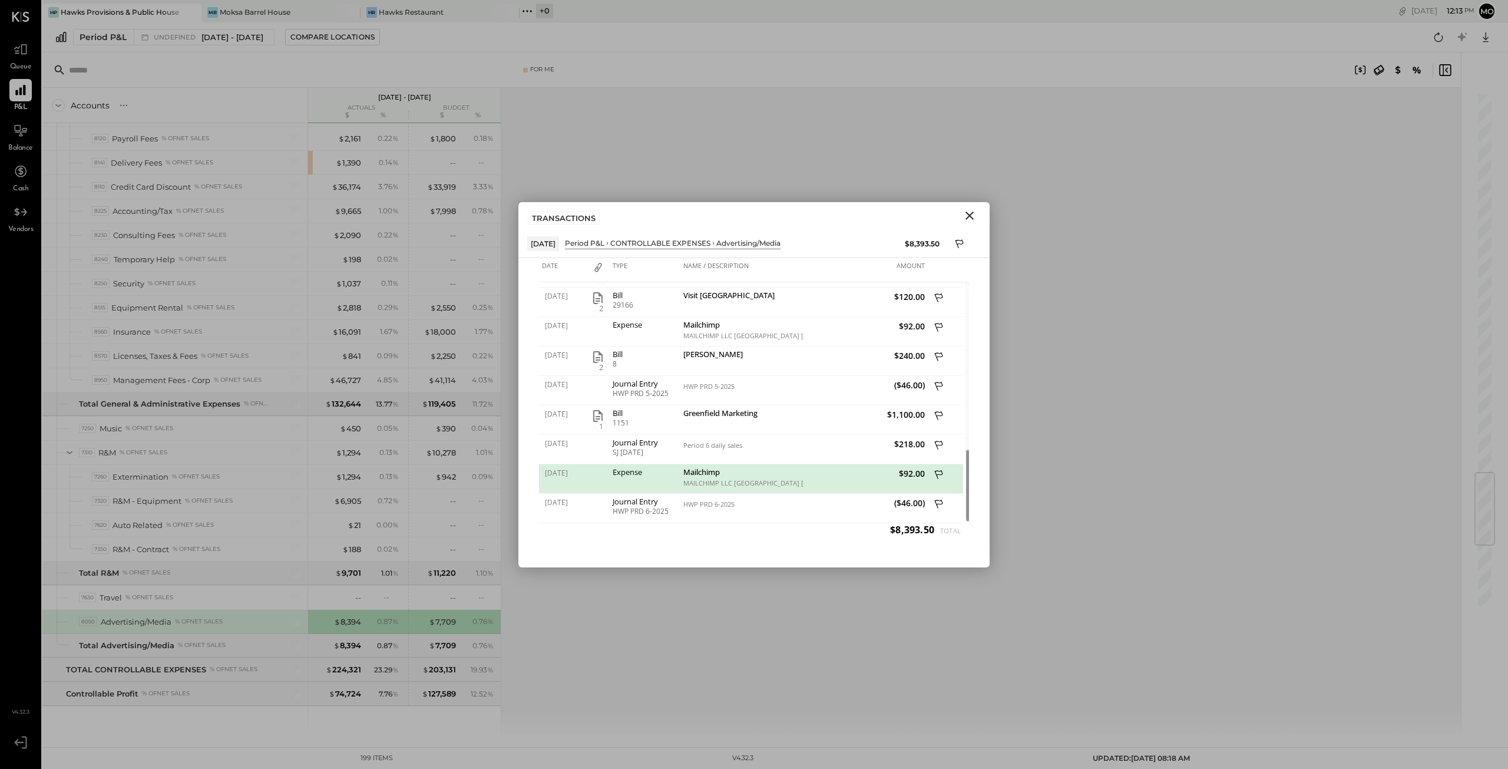
click at [968, 215] on icon "Close" at bounding box center [970, 216] width 14 height 14
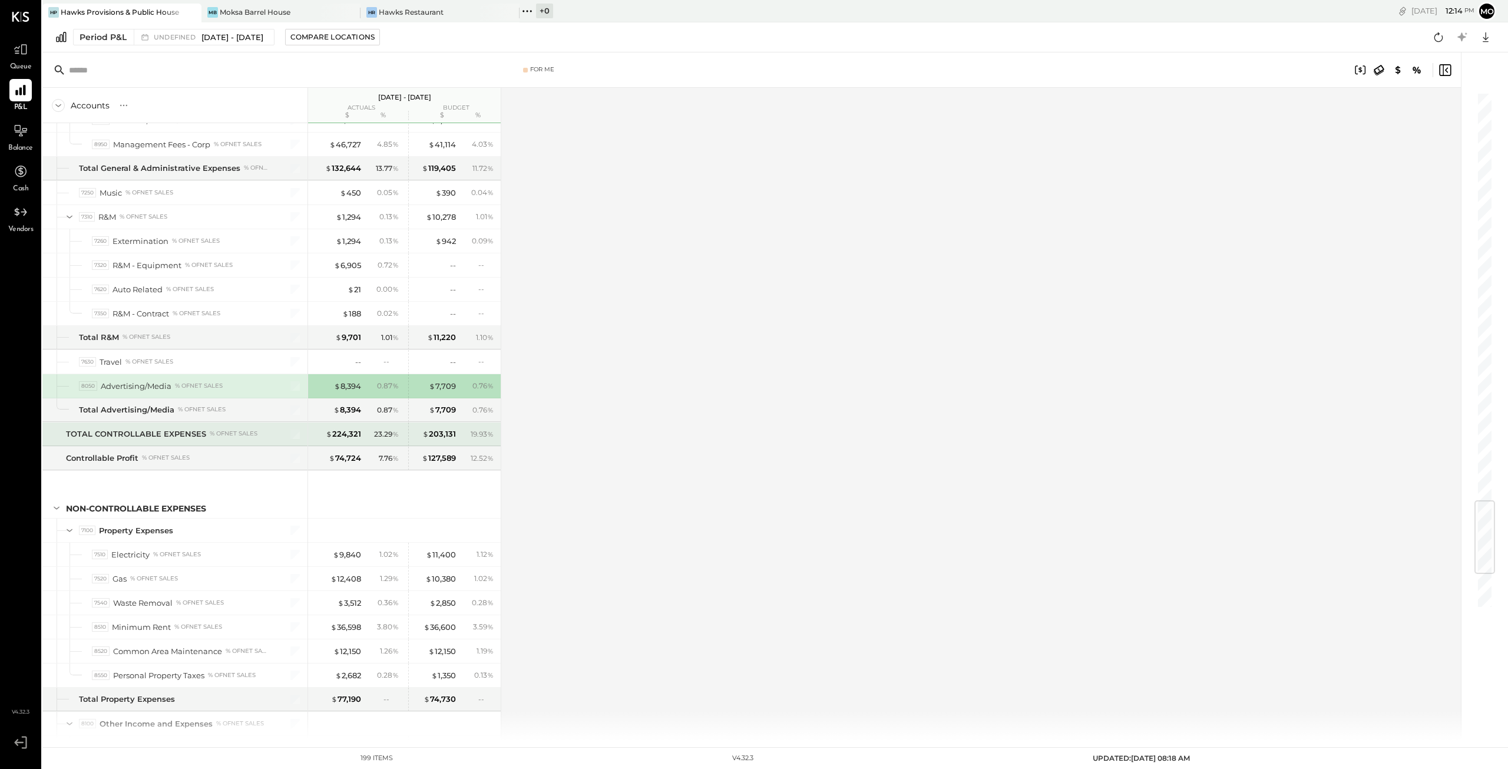
scroll to position [3476, 0]
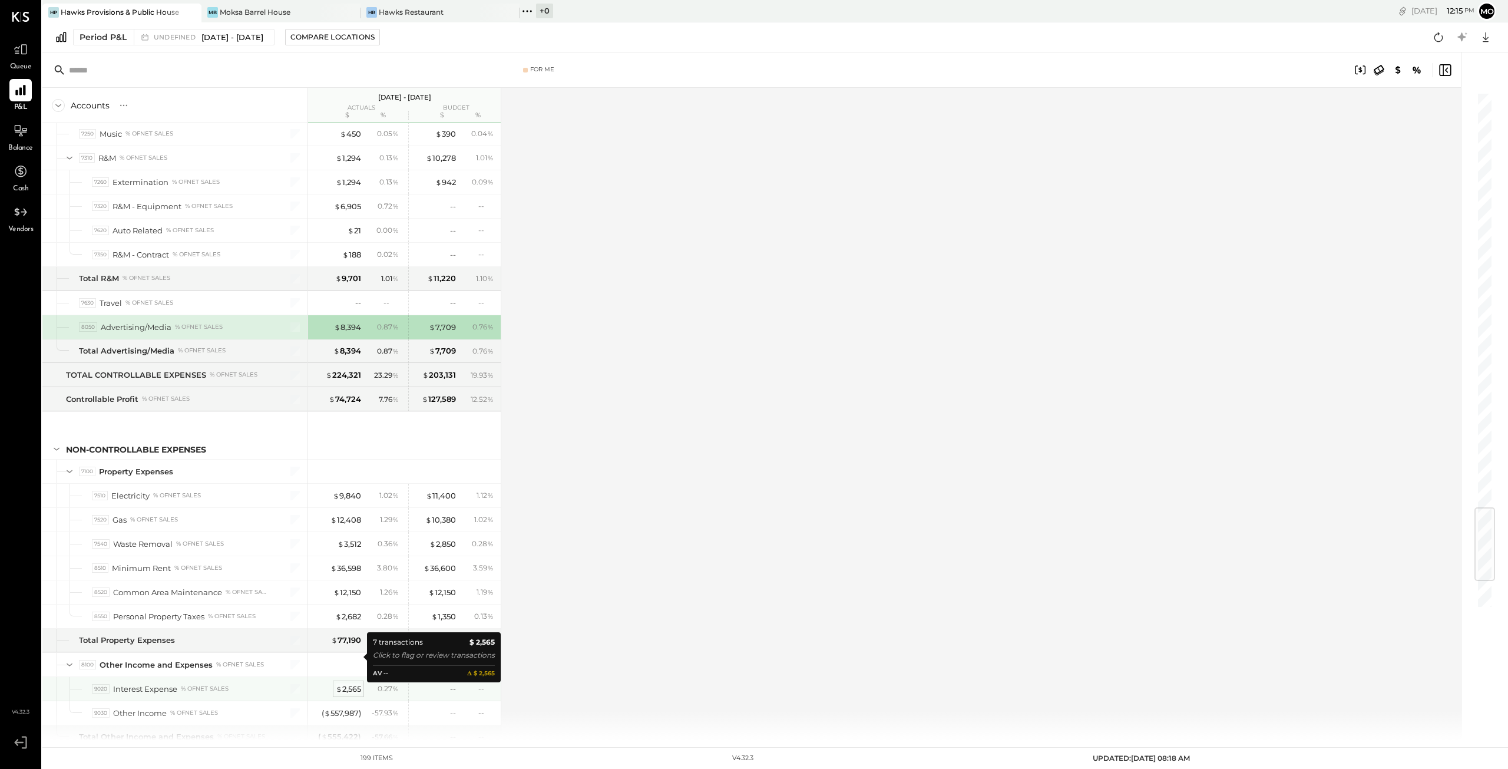
click at [347, 683] on div "$ 2,565" at bounding box center [348, 688] width 25 height 11
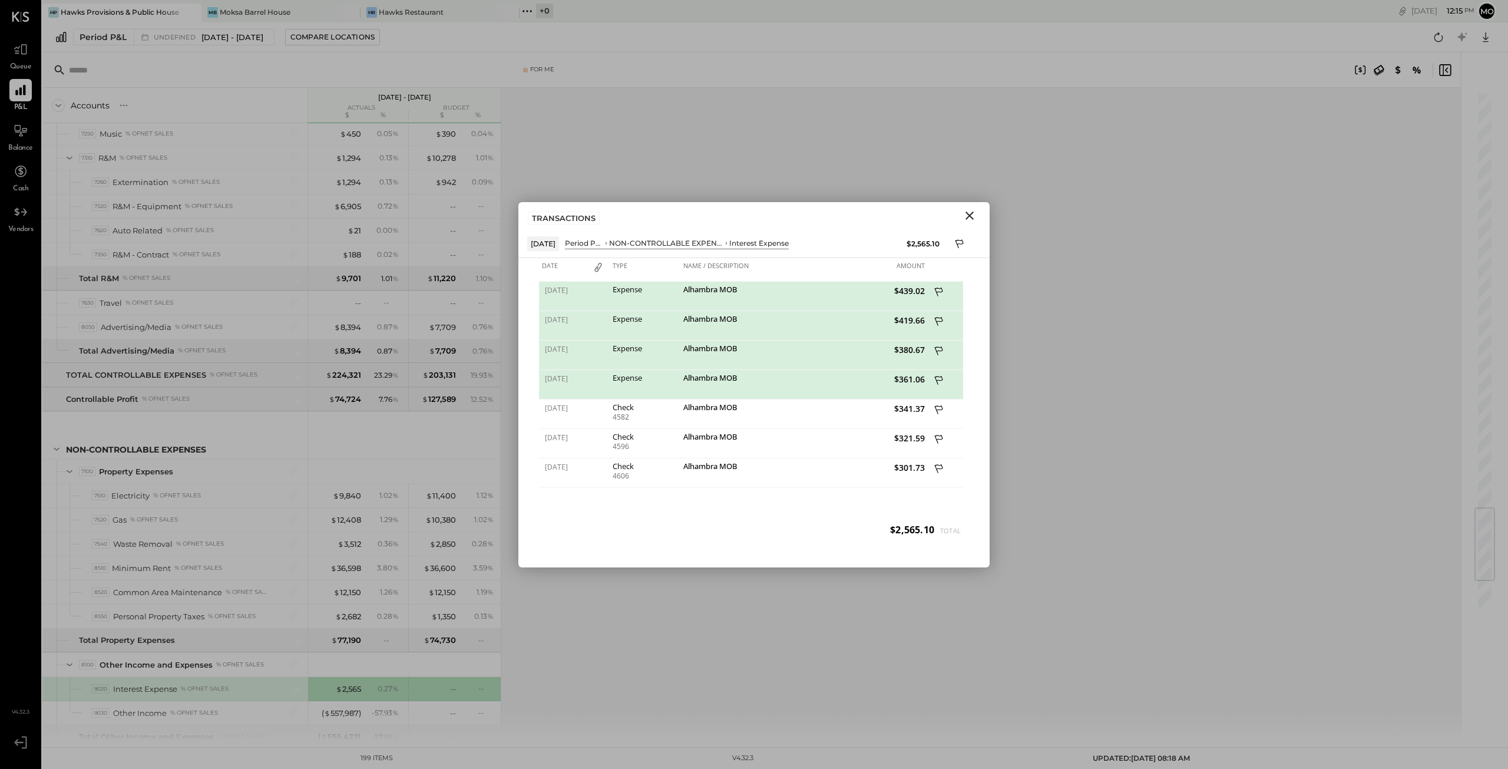
click at [970, 211] on icon "Close" at bounding box center [970, 216] width 14 height 14
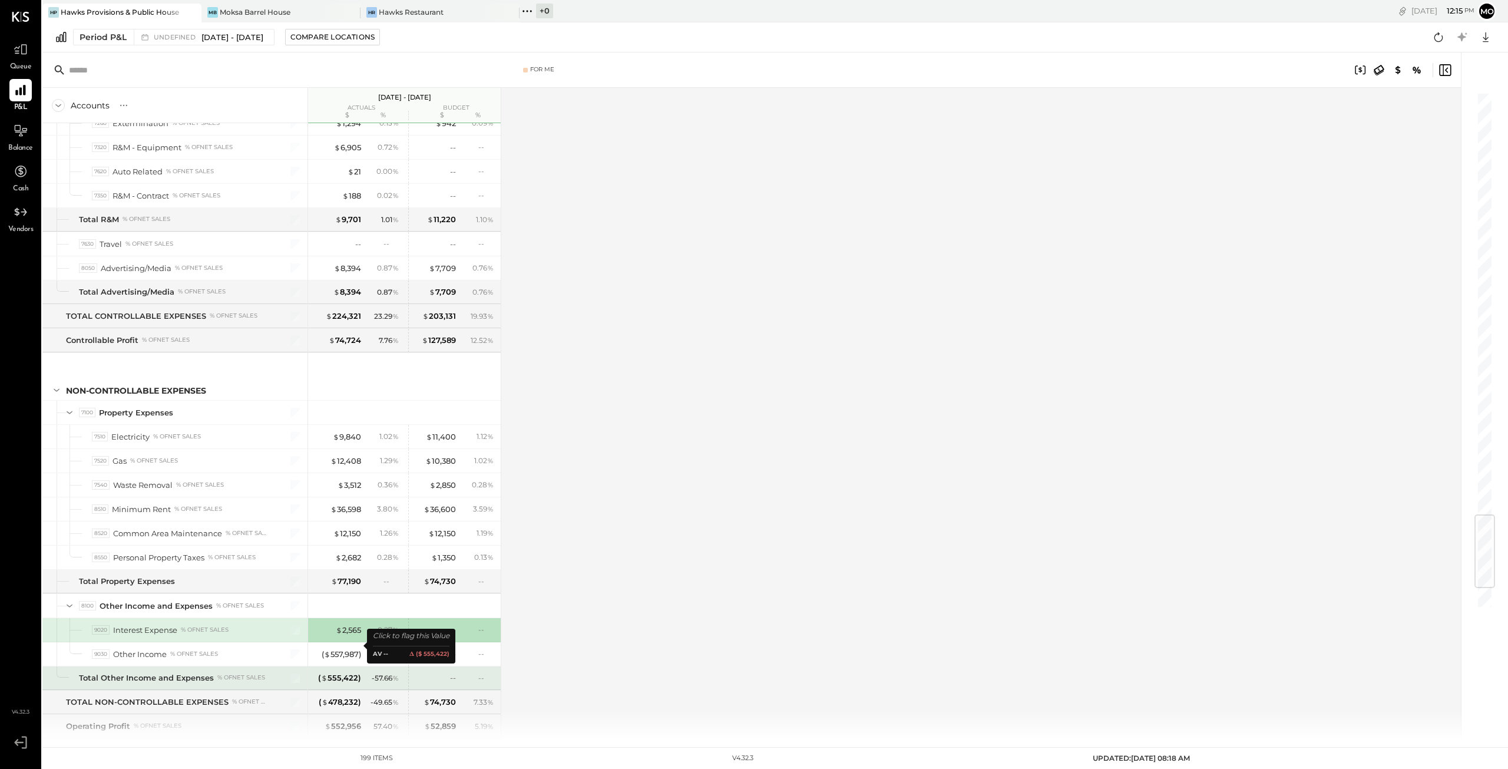
scroll to position [3594, 0]
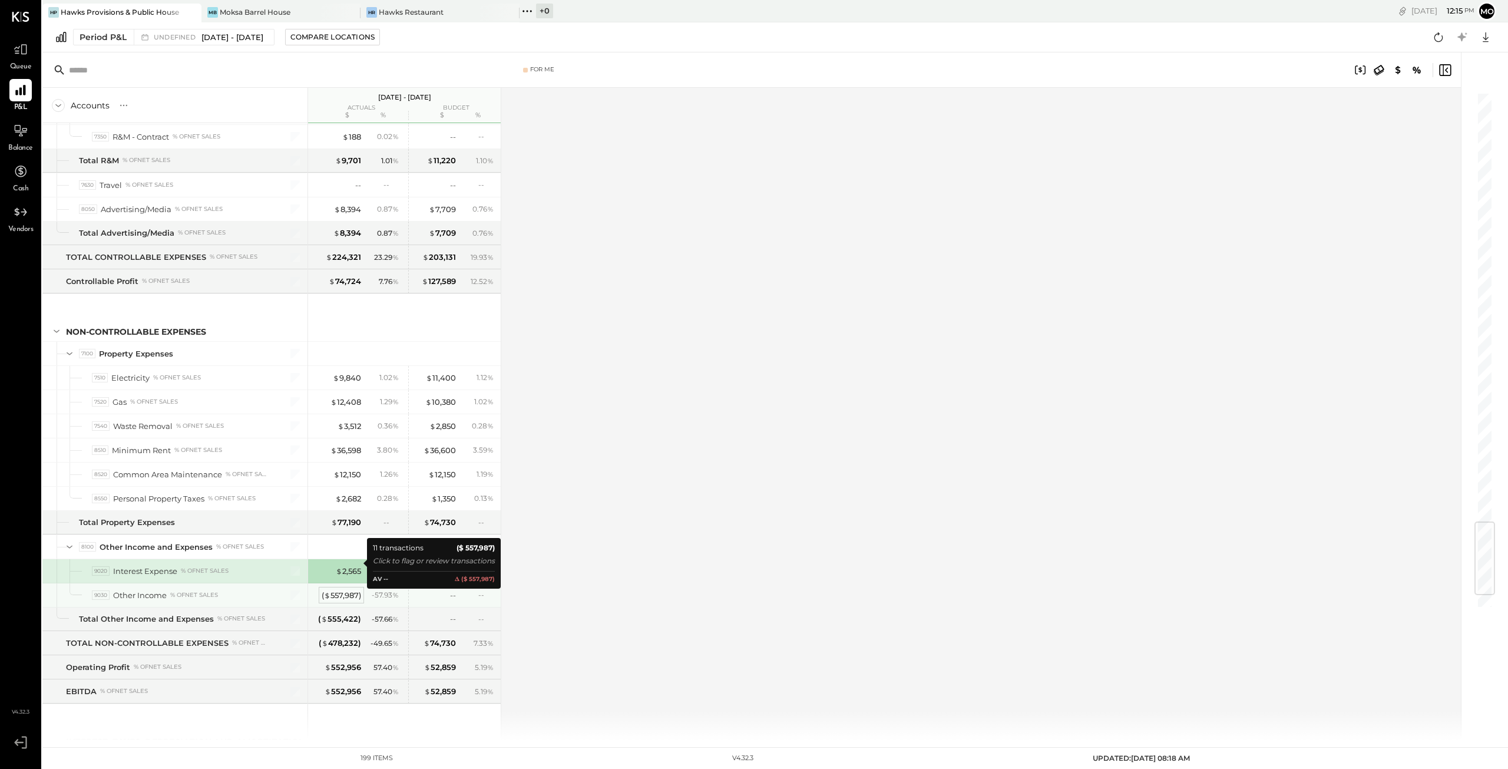
click at [336, 590] on div "( $ 557,987 )" at bounding box center [341, 595] width 39 height 11
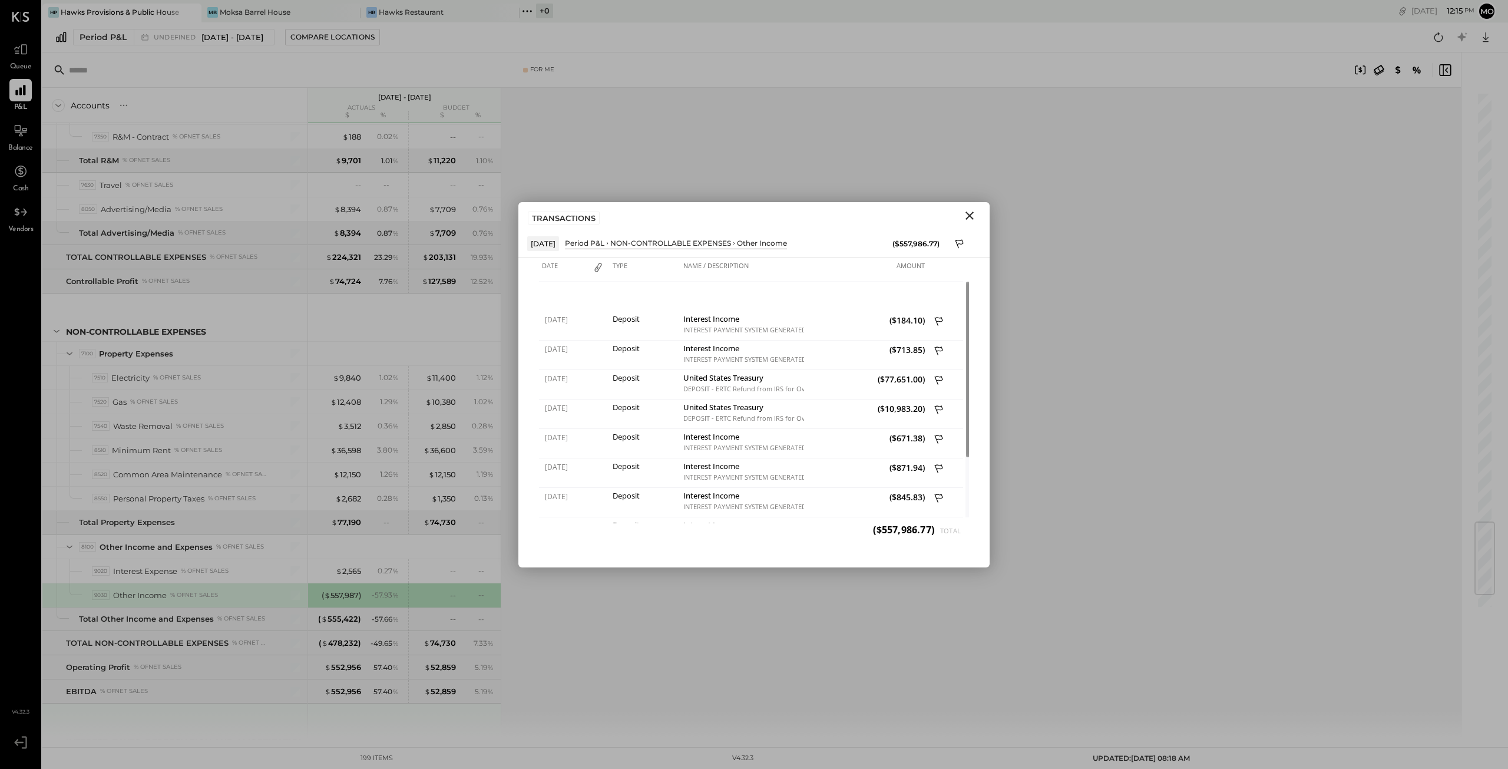
scroll to position [3697, 0]
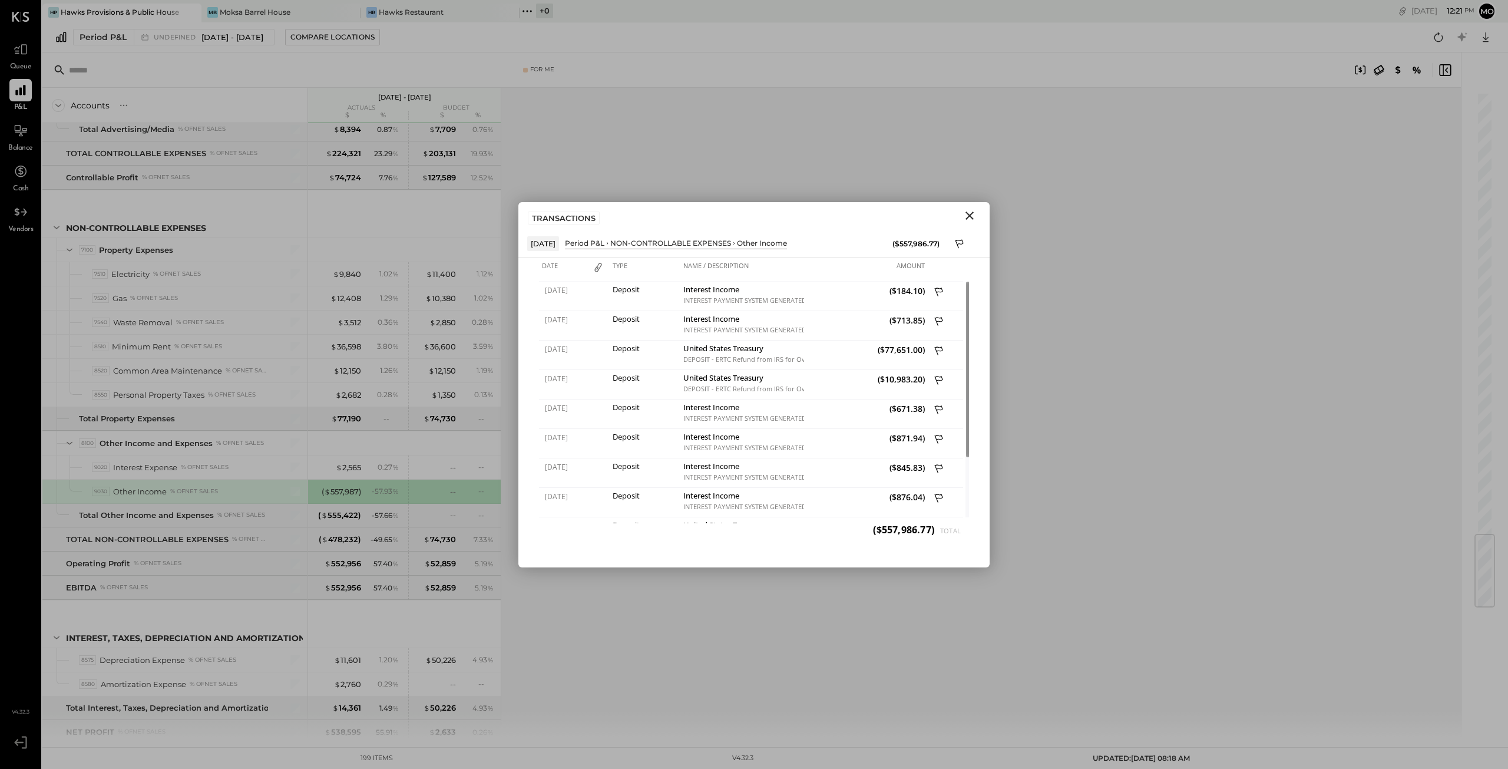
click at [967, 214] on icon "Close" at bounding box center [970, 216] width 14 height 14
